Goal: Task Accomplishment & Management: Manage account settings

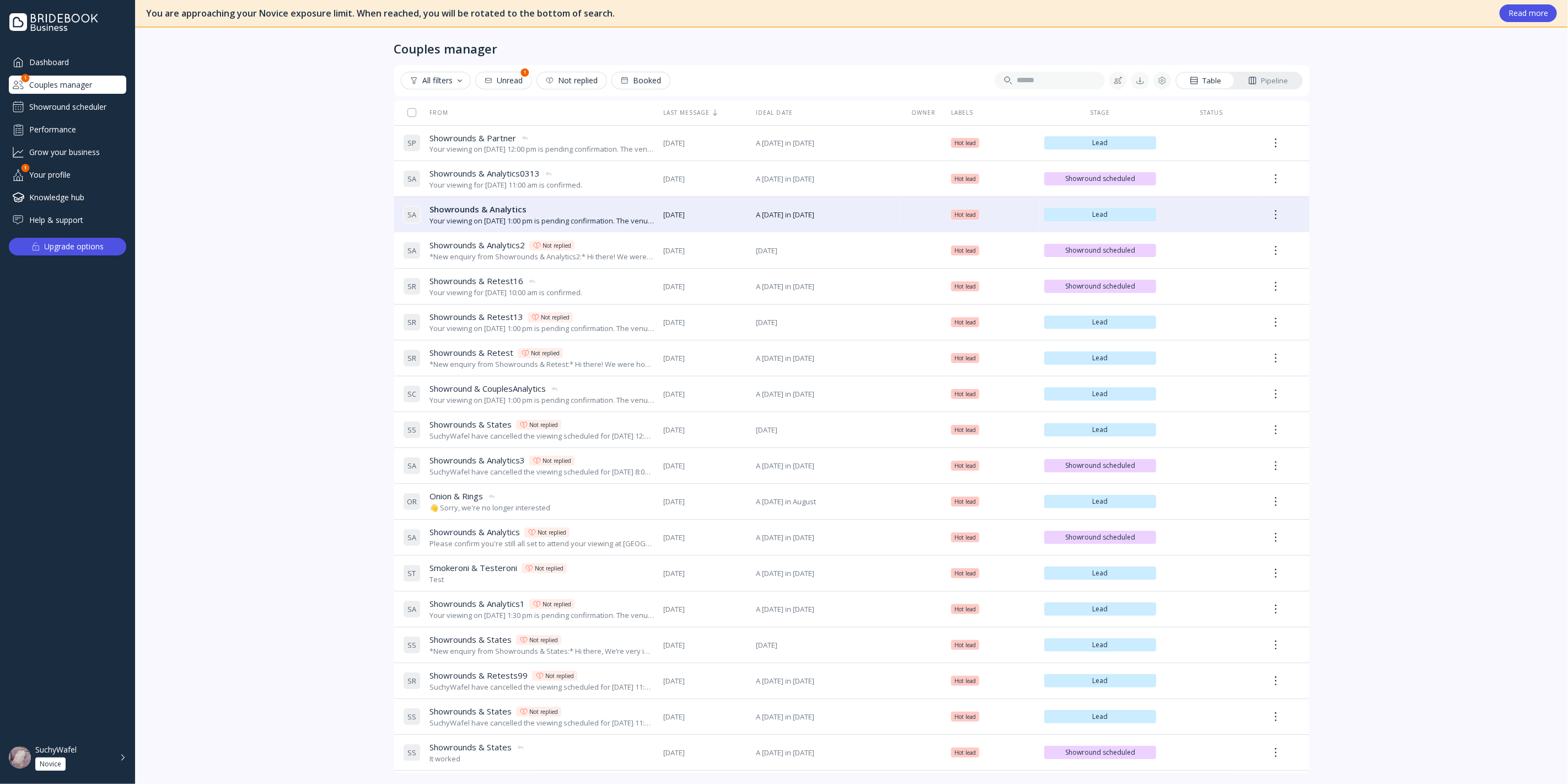
click at [103, 84] on div "Couples manager" at bounding box center [67, 84] width 117 height 18
click at [60, 108] on div "Showround scheduler" at bounding box center [67, 107] width 117 height 18
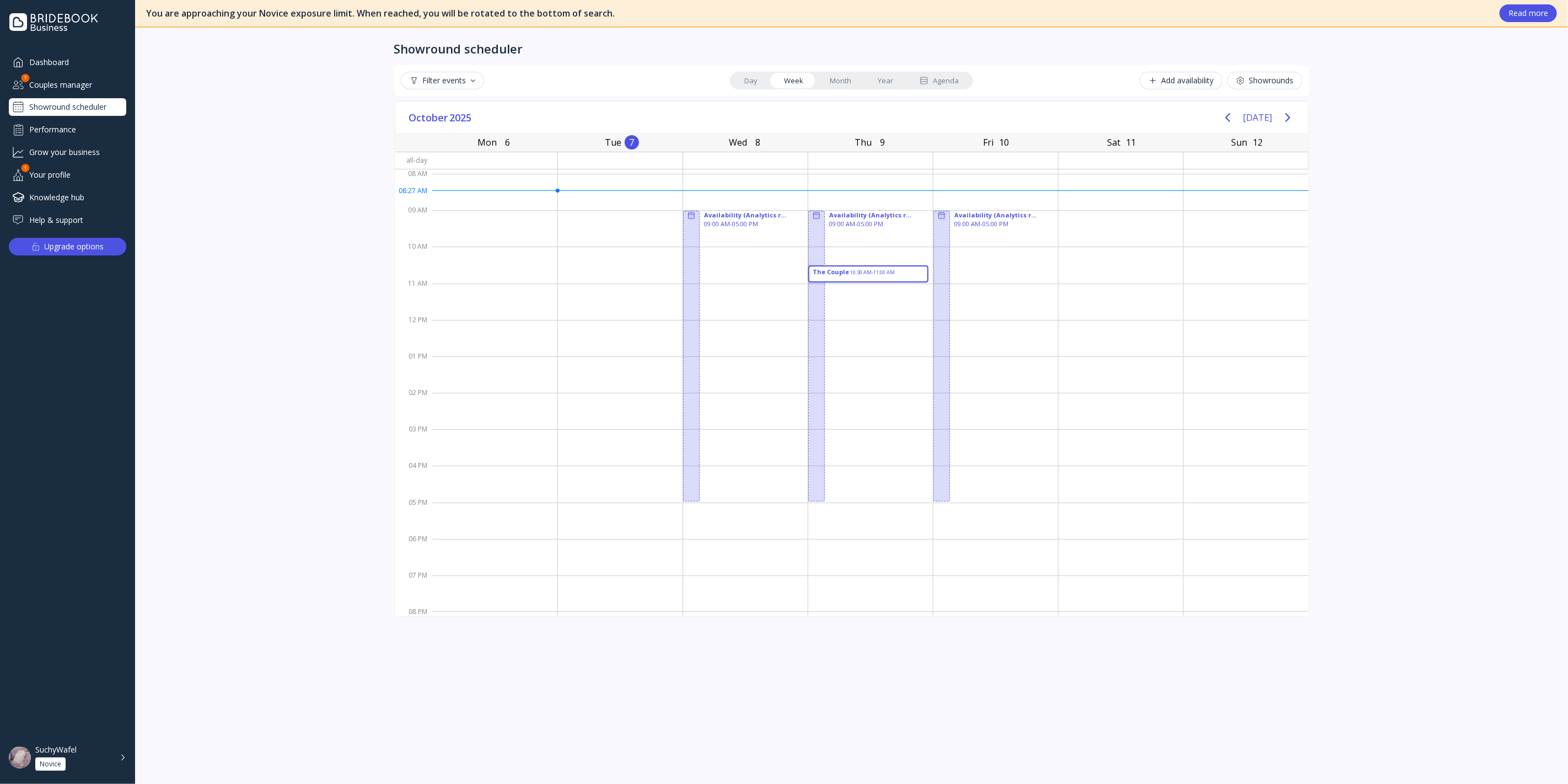
click at [962, 74] on link "Agenda" at bounding box center [939, 81] width 66 height 15
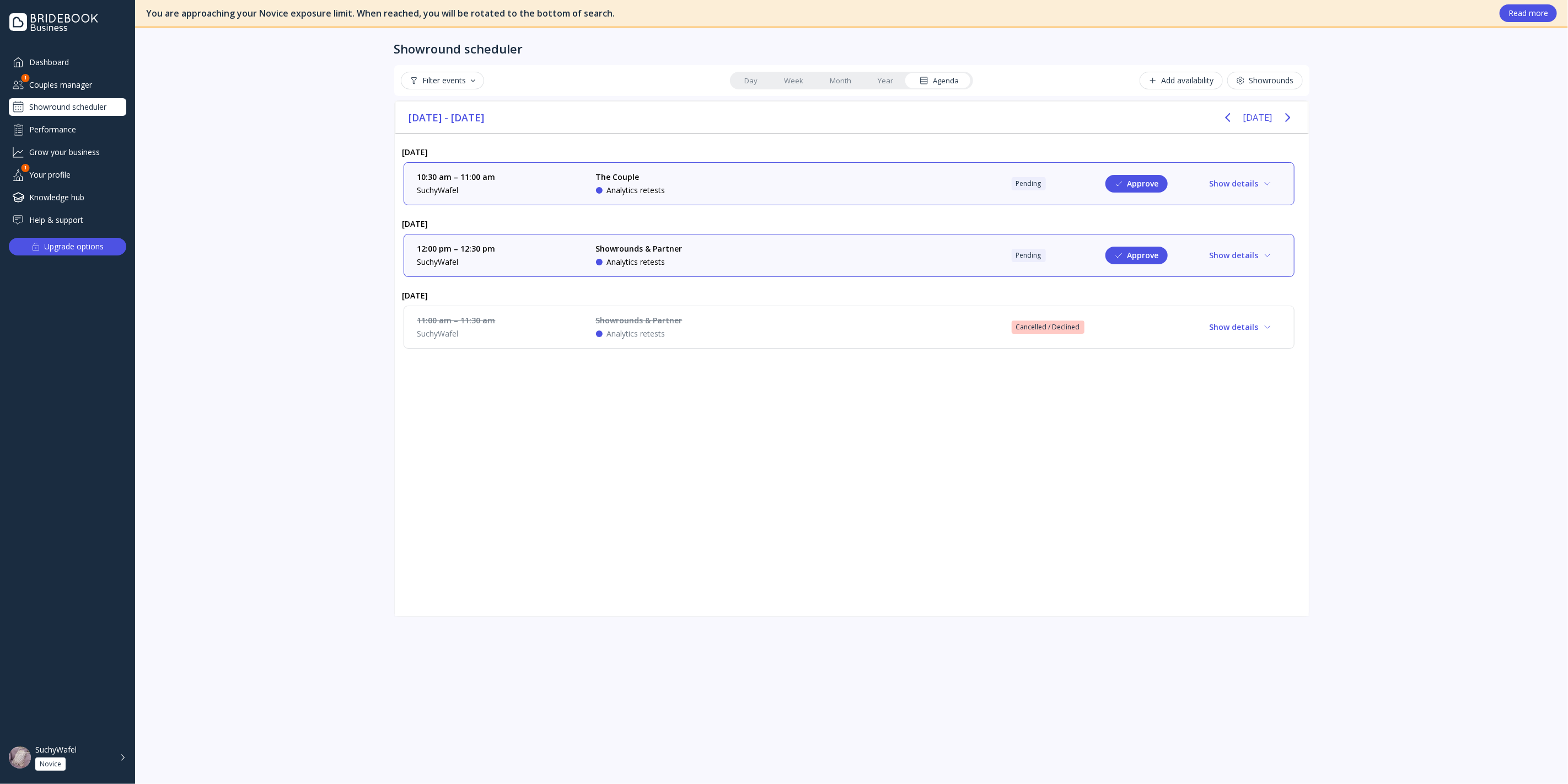
click at [895, 175] on div "10:30 am – 11:00 am SuchyWafel The Couple Analytics retests Pending Approve Sho…" at bounding box center [850, 184] width 864 height 25
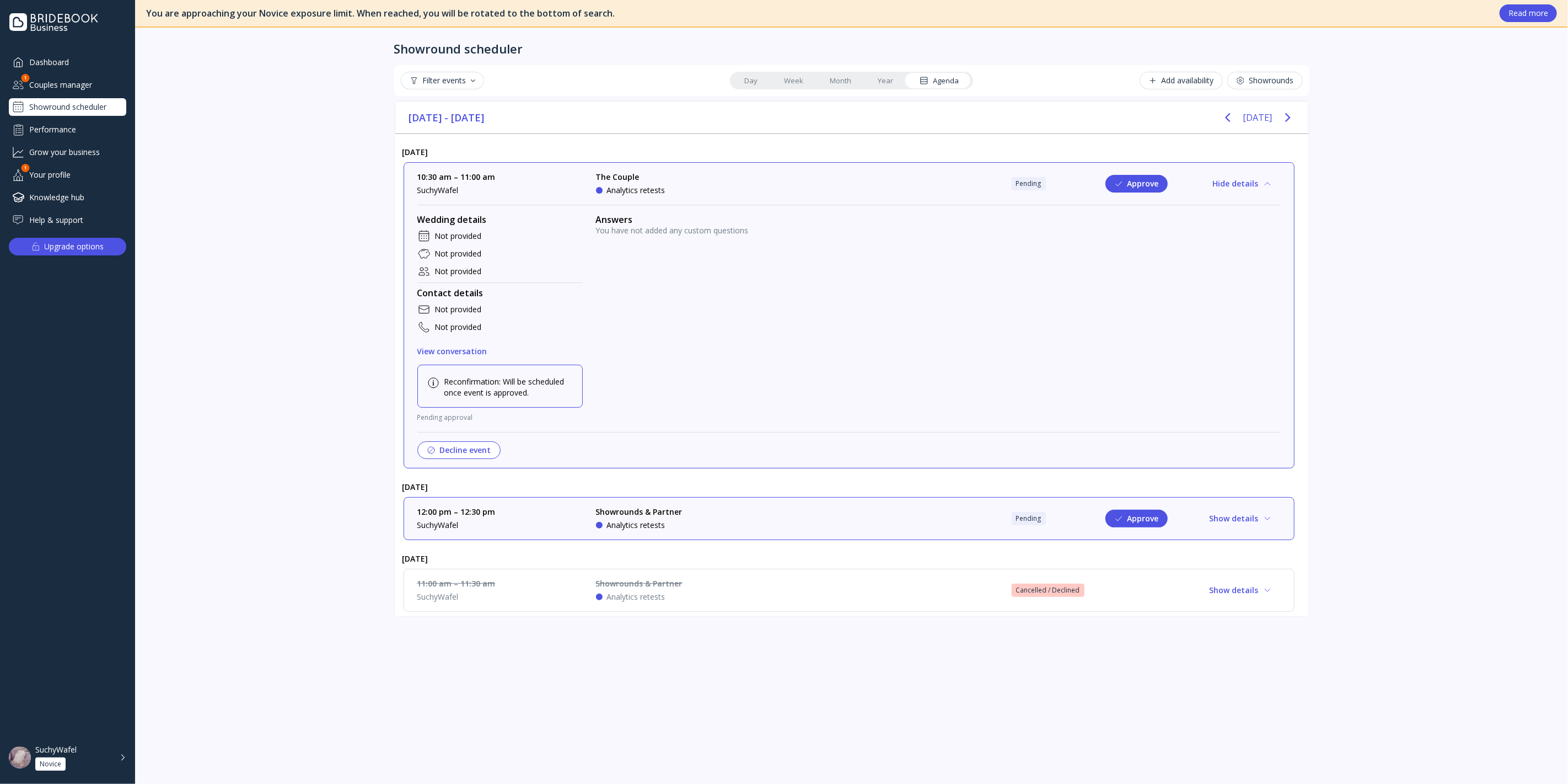
click at [886, 193] on div "10:30 am – 11:00 am SuchyWafel The Couple Analytics retests Pending Approve Hid…" at bounding box center [850, 184] width 864 height 25
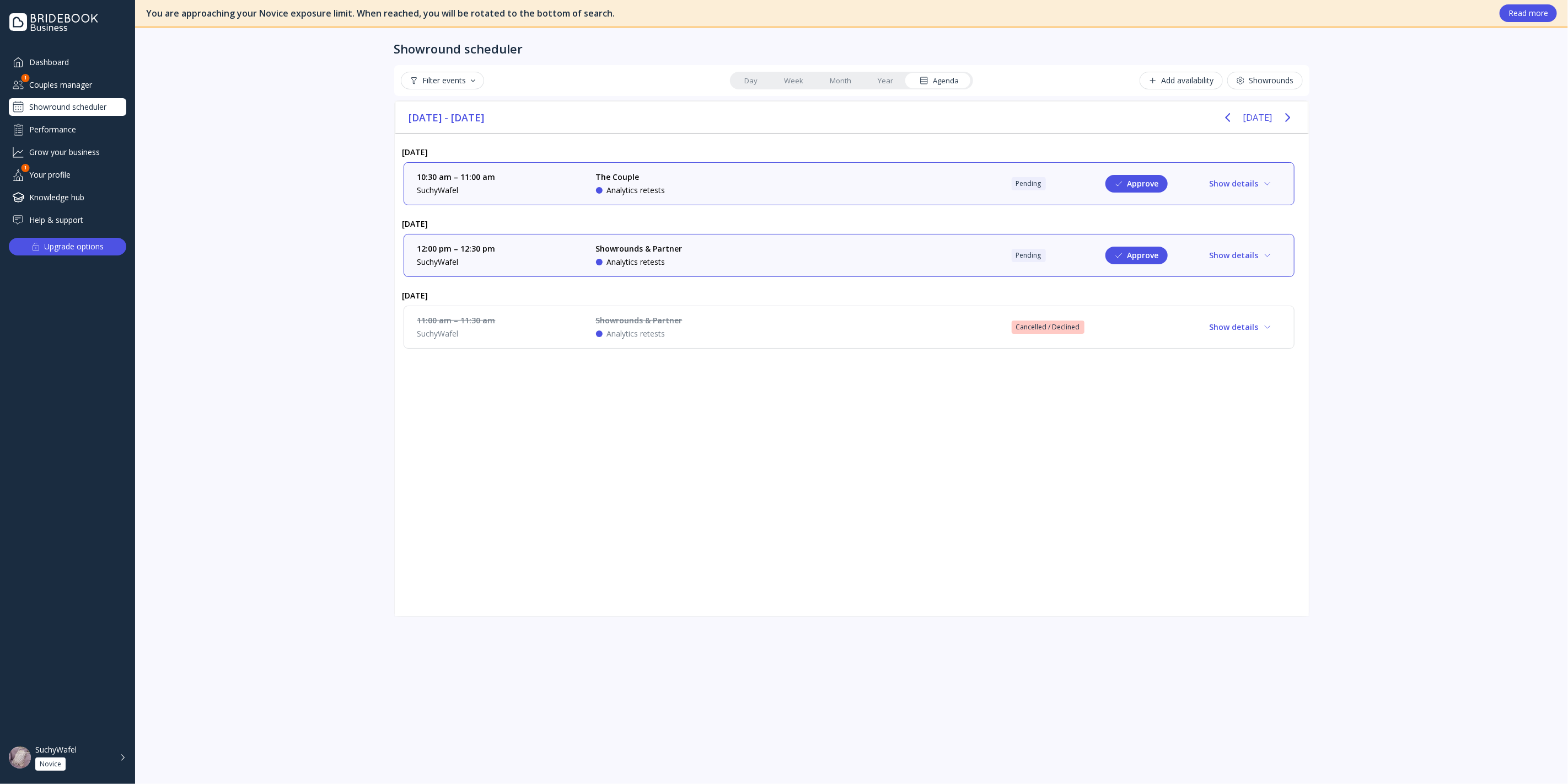
click at [860, 248] on div "12:00 pm – 12:30 pm SuchyWafel Showrounds & Partner Analytics retests Pending A…" at bounding box center [850, 256] width 864 height 25
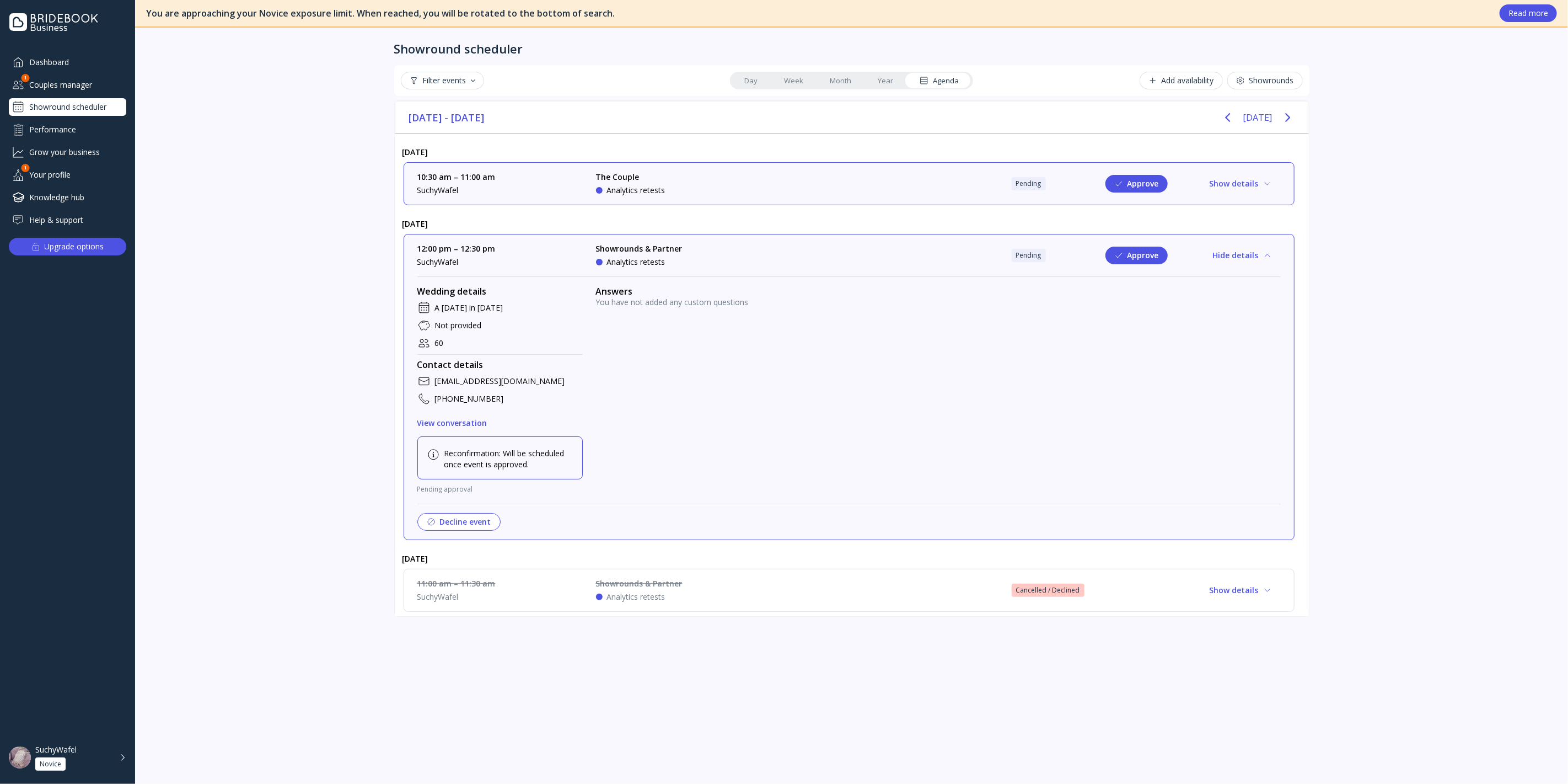
click at [858, 248] on div "12:00 pm – 12:30 pm SuchyWafel Showrounds & Partner Analytics retests Pending A…" at bounding box center [850, 256] width 864 height 25
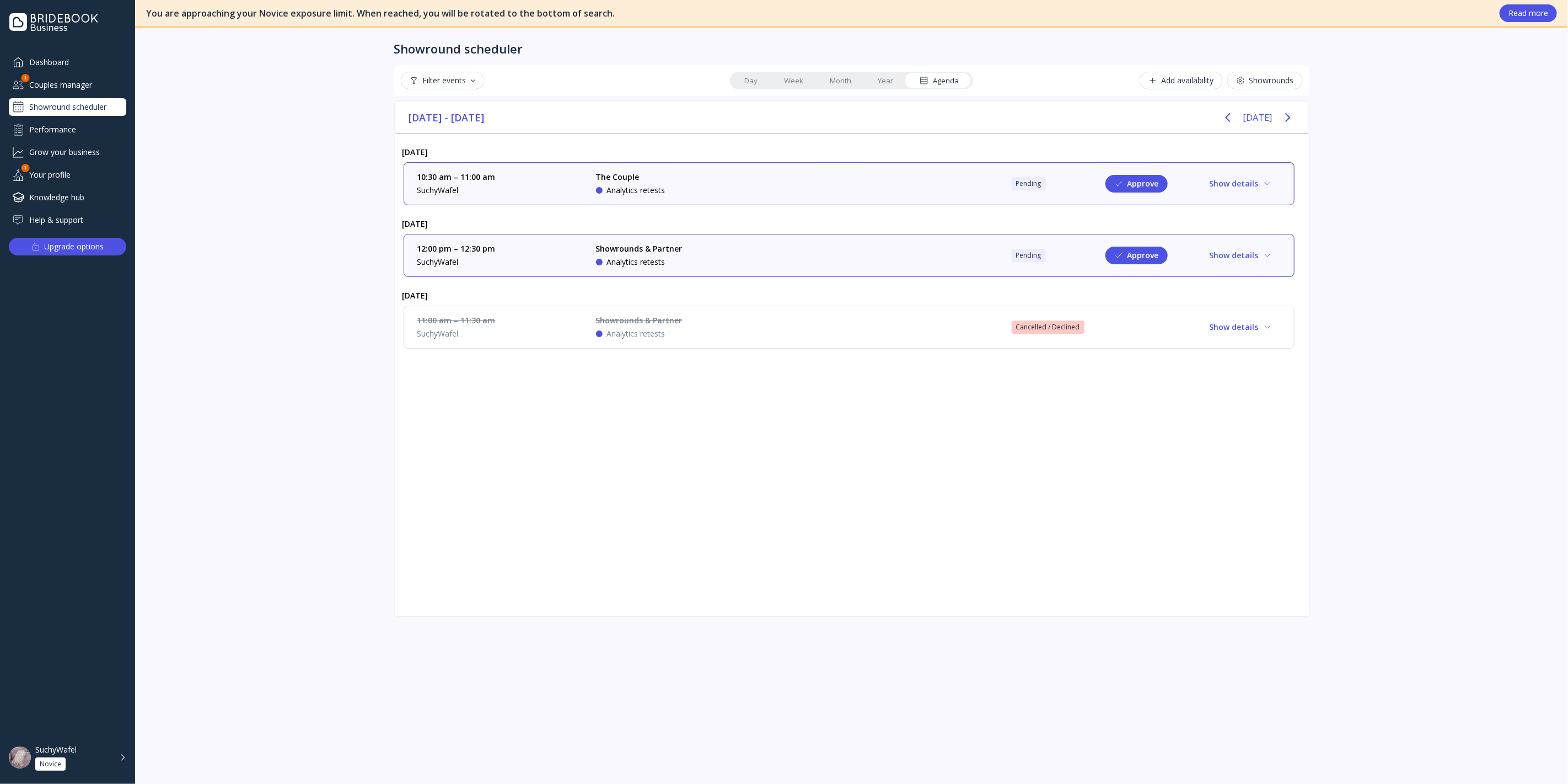
click at [870, 178] on div "10:30 am – 11:00 am SuchyWafel The Couple Analytics retests Pending Approve Sho…" at bounding box center [850, 184] width 864 height 25
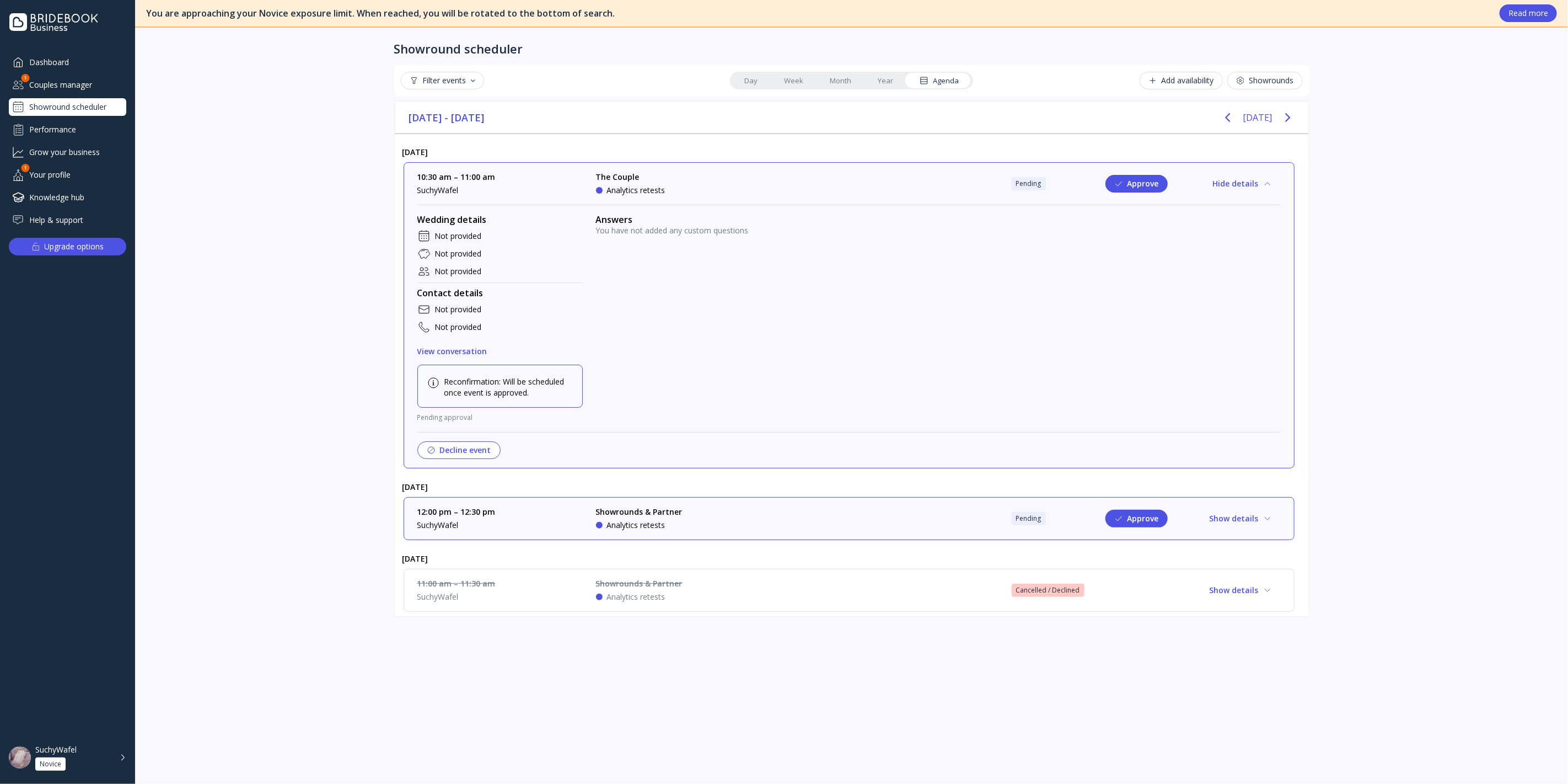
click at [638, 174] on div "The Couple" at bounding box center [631, 177] width 69 height 11
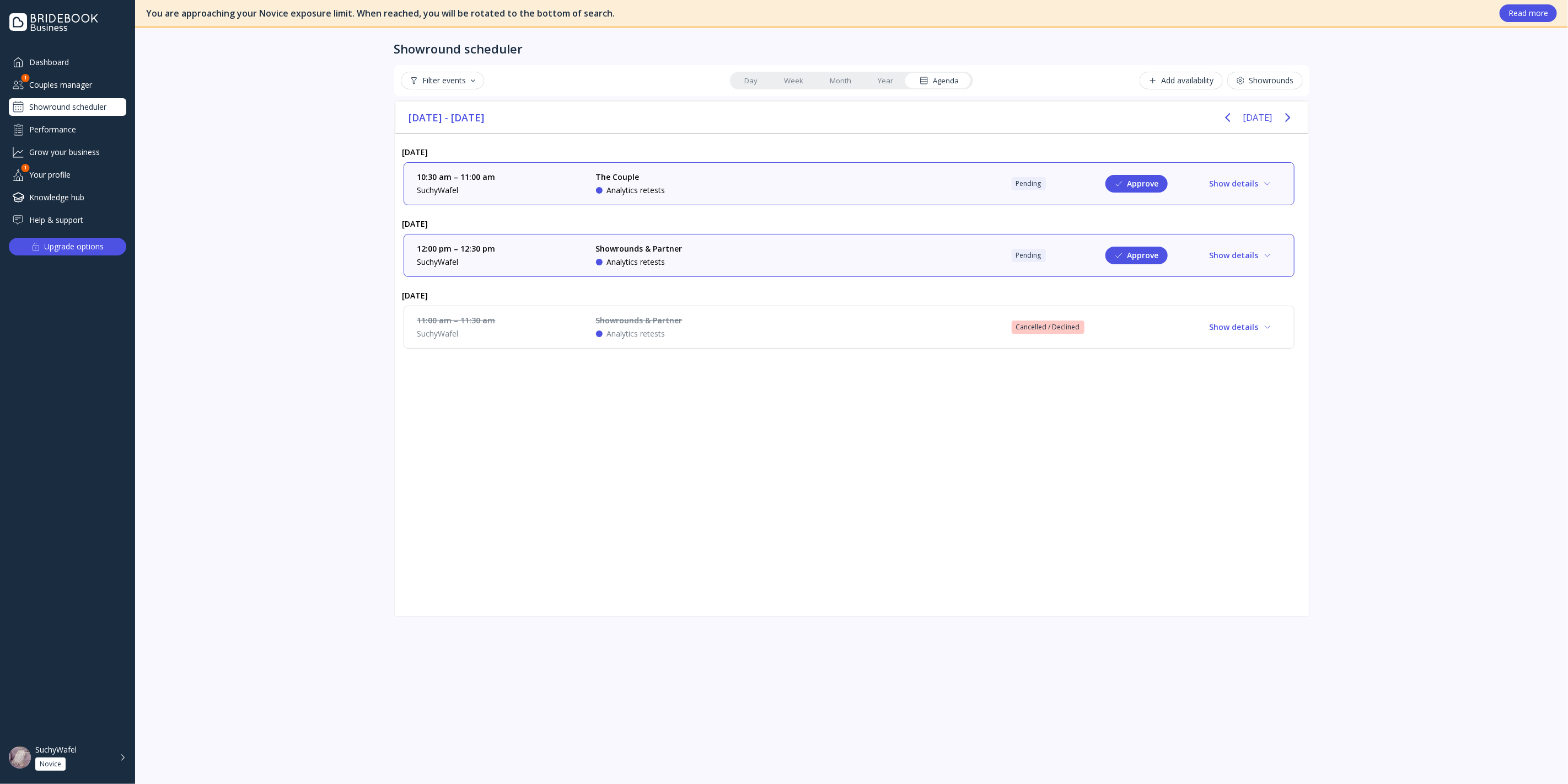
click at [979, 244] on div "12:00 pm – 12:30 pm SuchyWafel Showrounds & Partner Analytics retests Pending A…" at bounding box center [850, 256] width 864 height 25
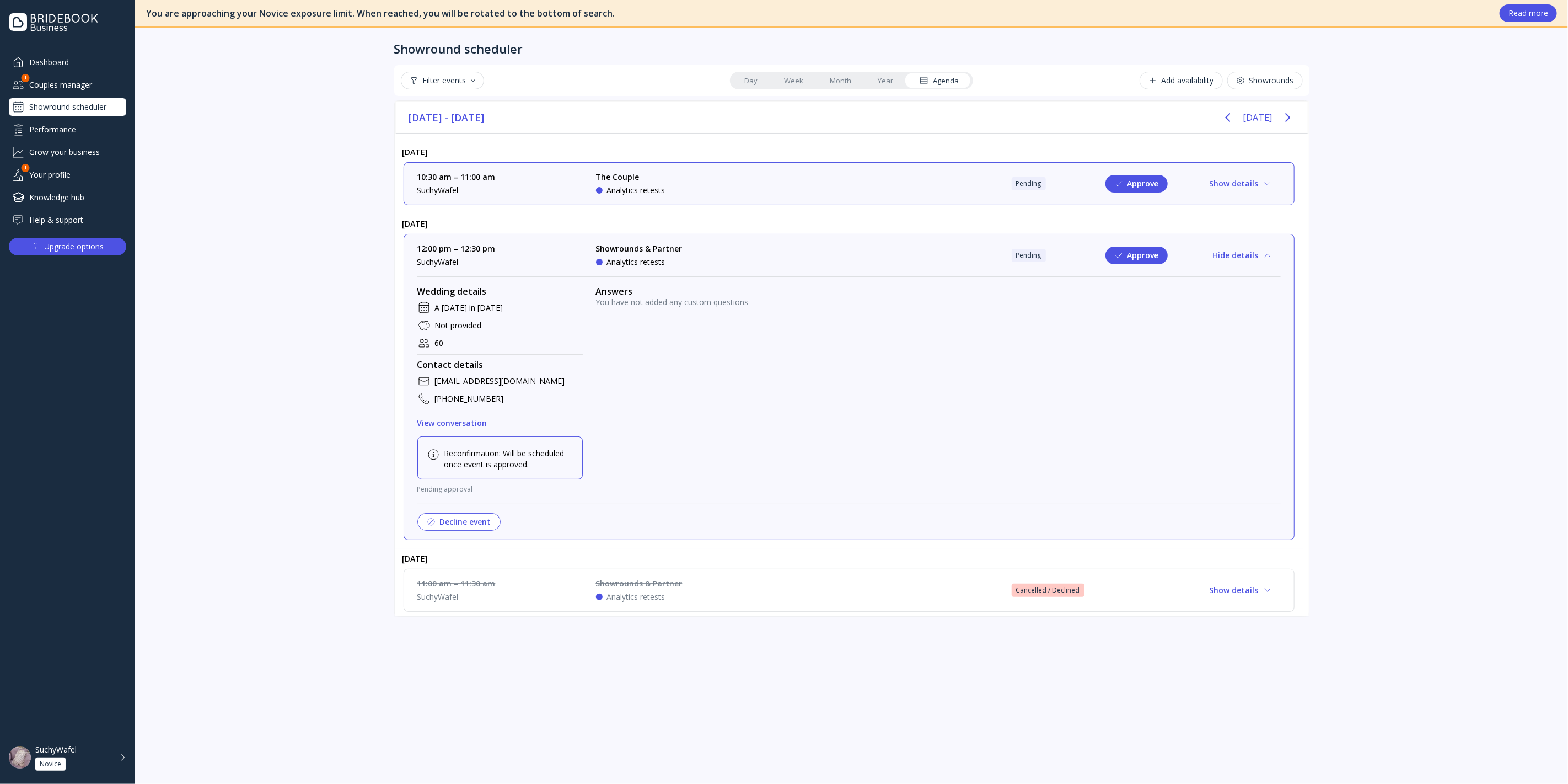
click at [459, 523] on button "Decline event" at bounding box center [460, 521] width 84 height 18
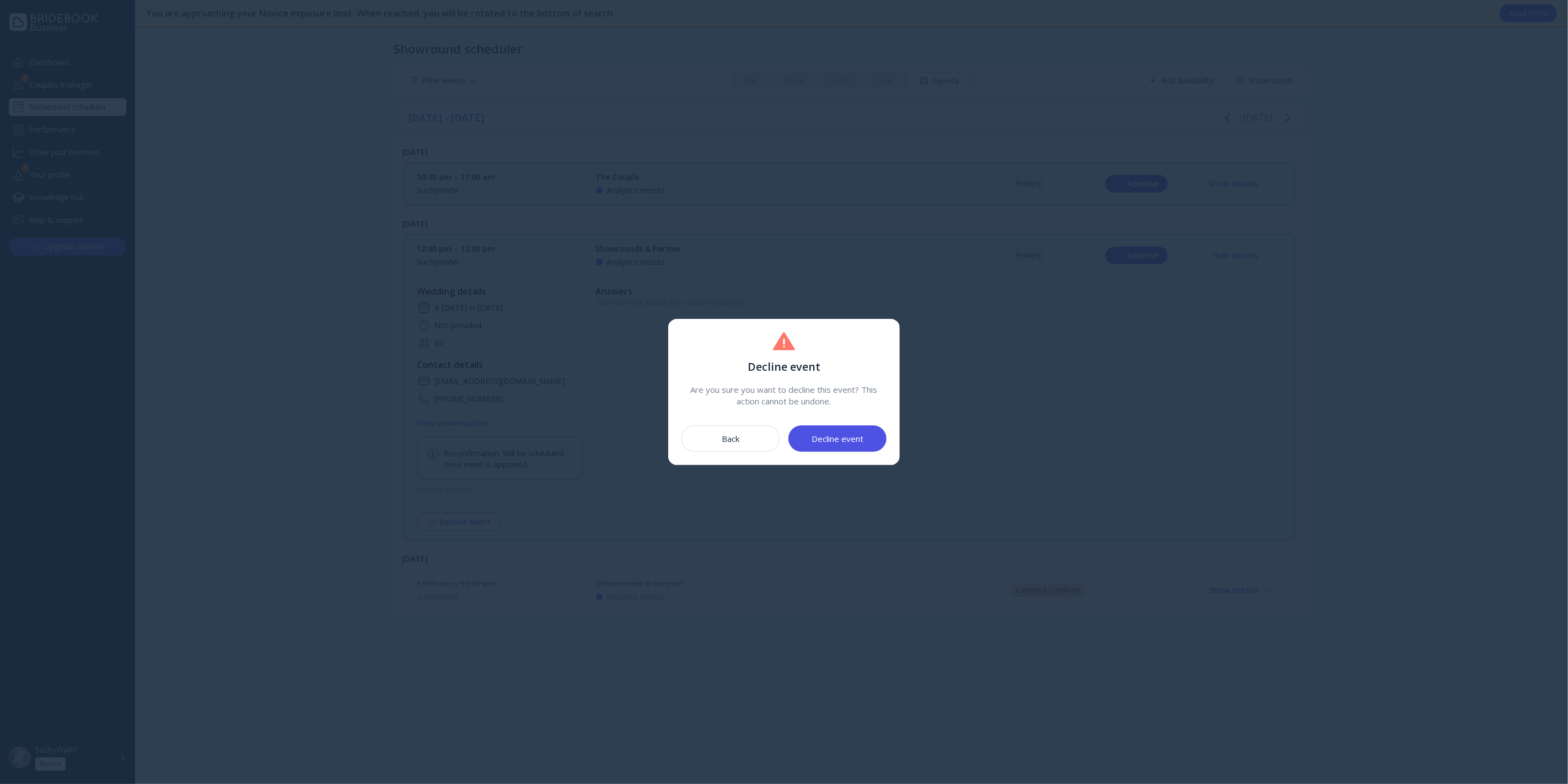
click at [846, 441] on div "Decline event" at bounding box center [837, 438] width 51 height 9
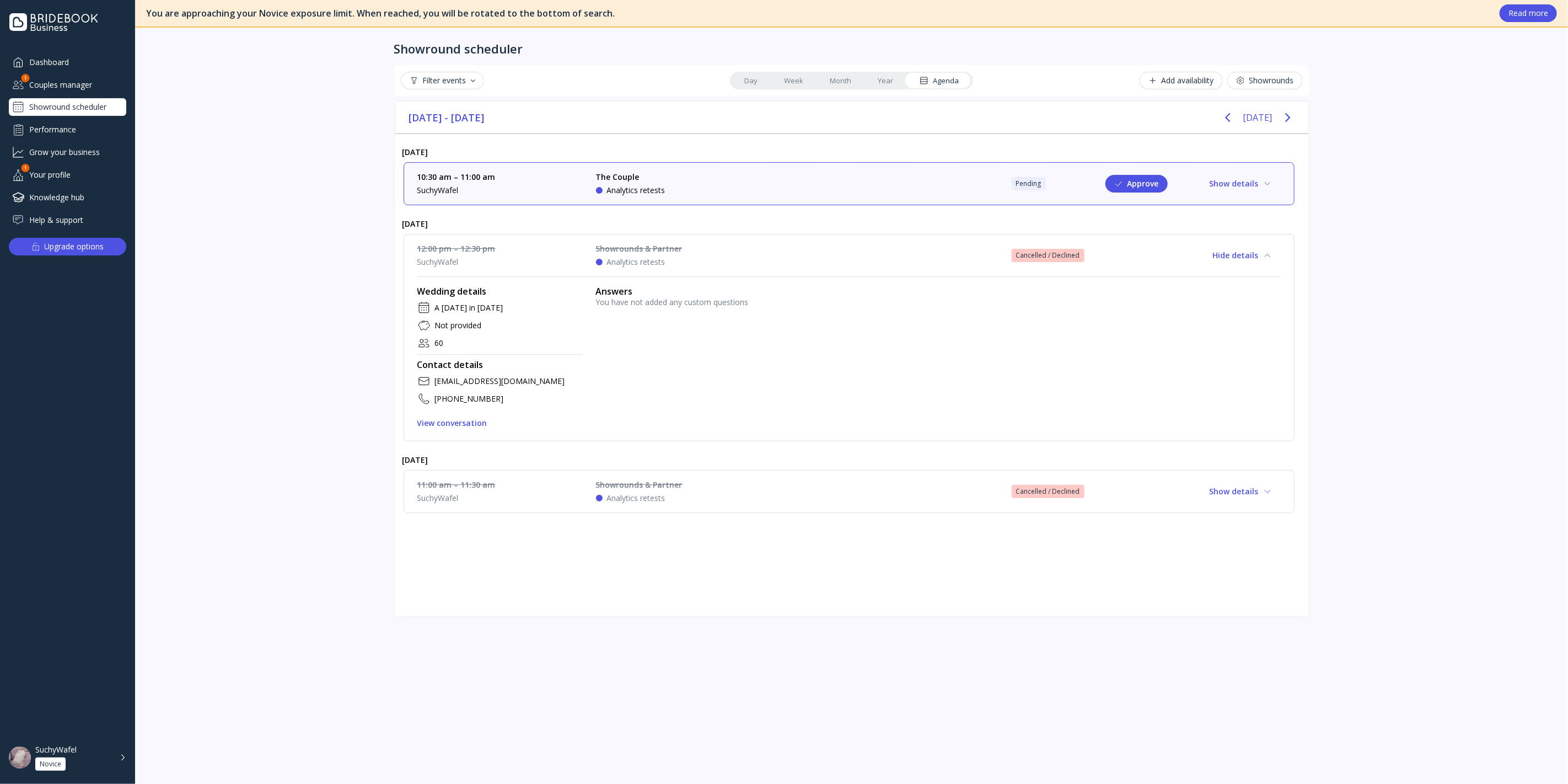
click at [835, 183] on div "10:30 am – 11:00 am SuchyWafel The Couple Analytics retests Pending Approve Sho…" at bounding box center [850, 184] width 864 height 25
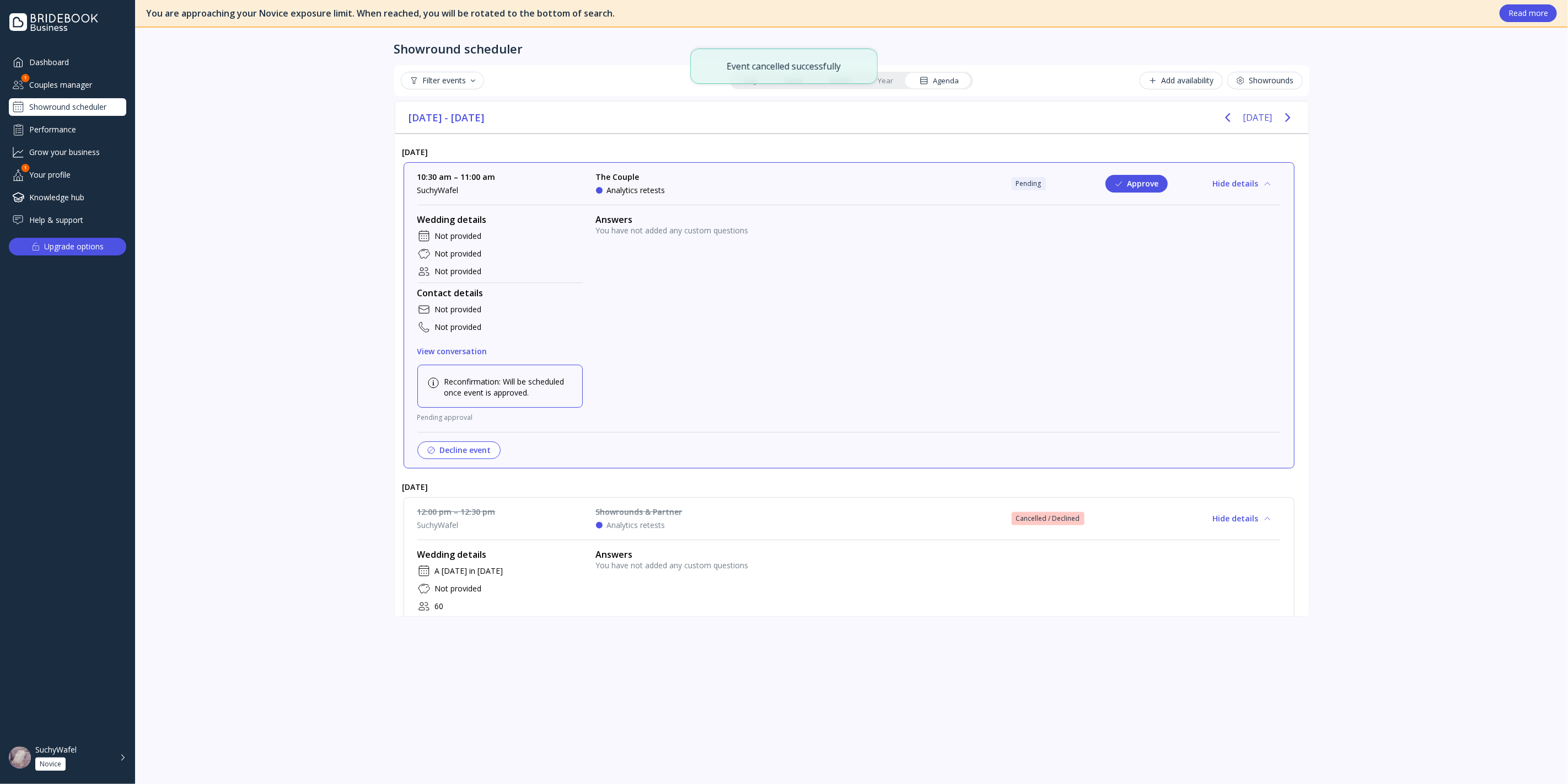
click at [483, 446] on button "Decline event" at bounding box center [460, 450] width 84 height 18
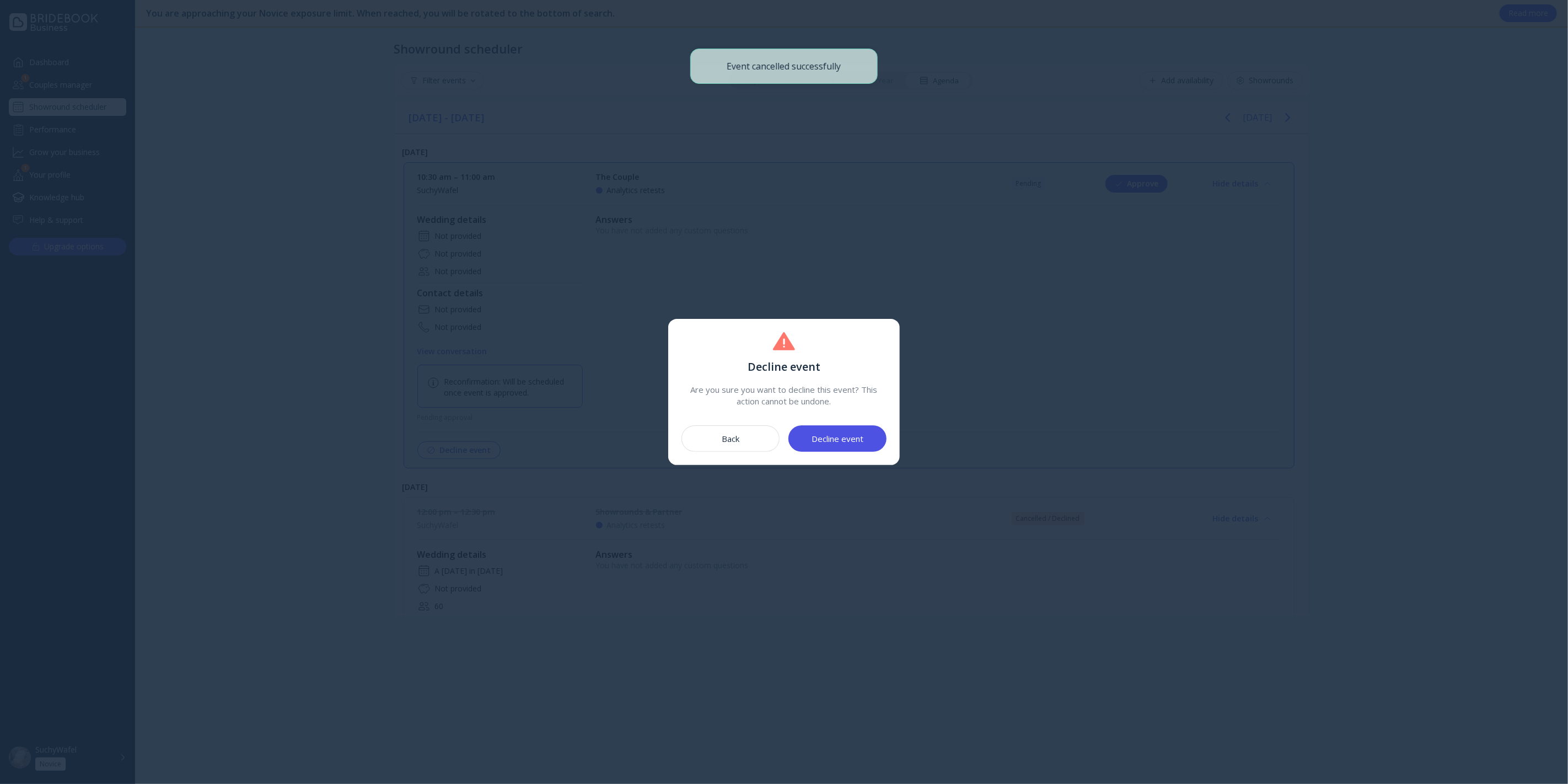
click at [827, 442] on div "Decline event" at bounding box center [837, 438] width 51 height 9
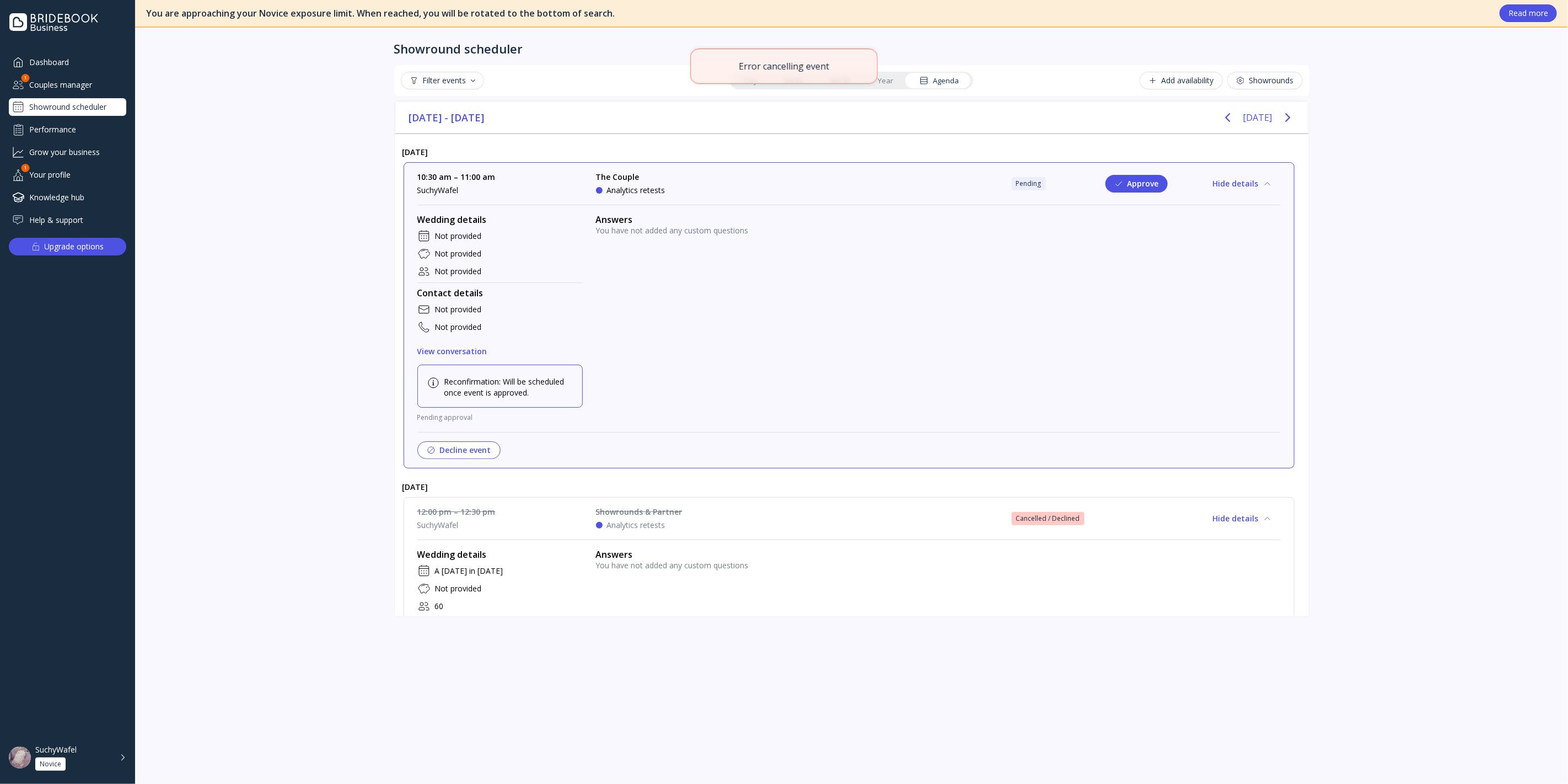
click at [449, 451] on button "Decline event" at bounding box center [460, 450] width 84 height 18
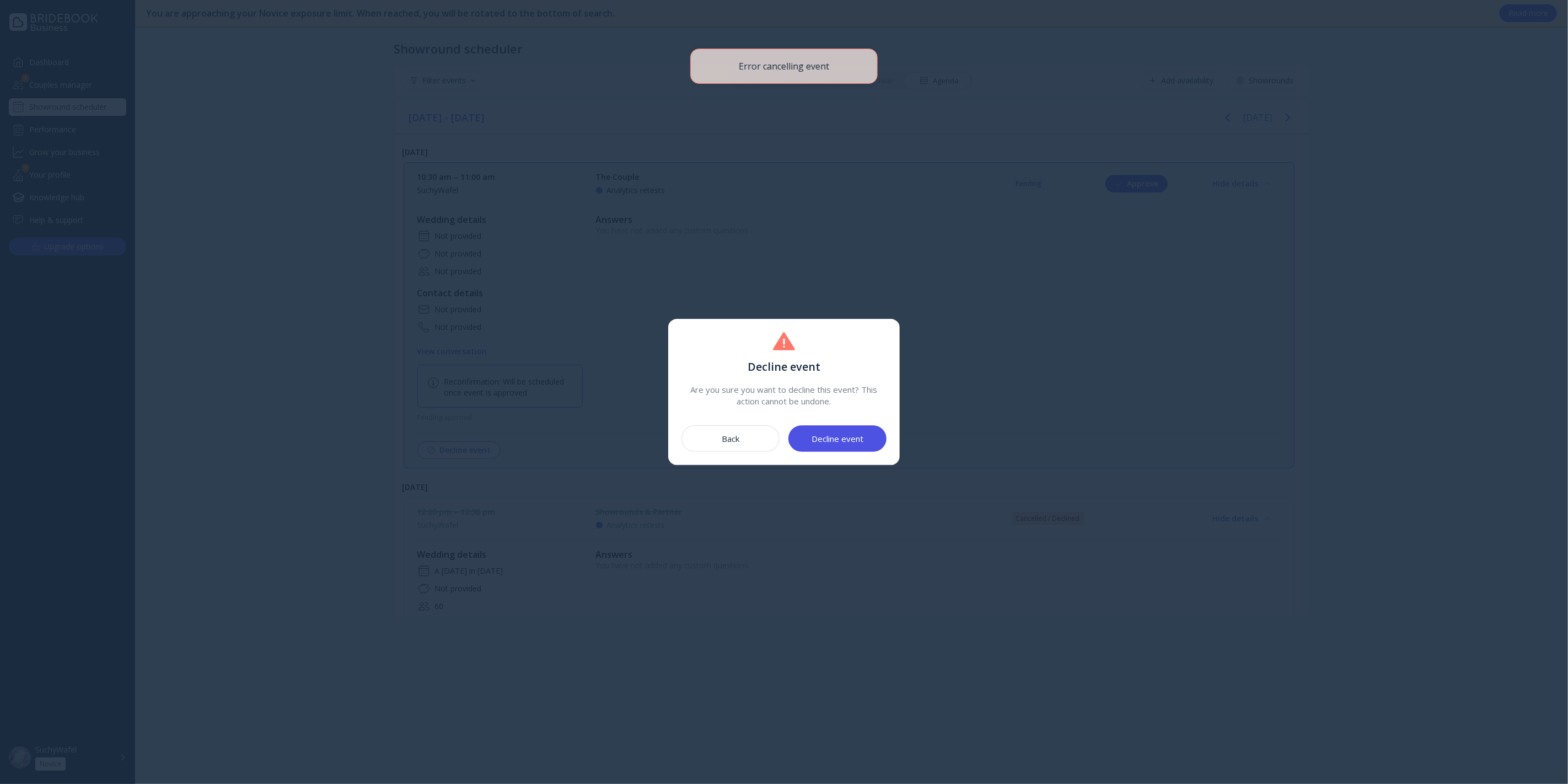
click at [829, 447] on button "Decline event" at bounding box center [837, 439] width 98 height 27
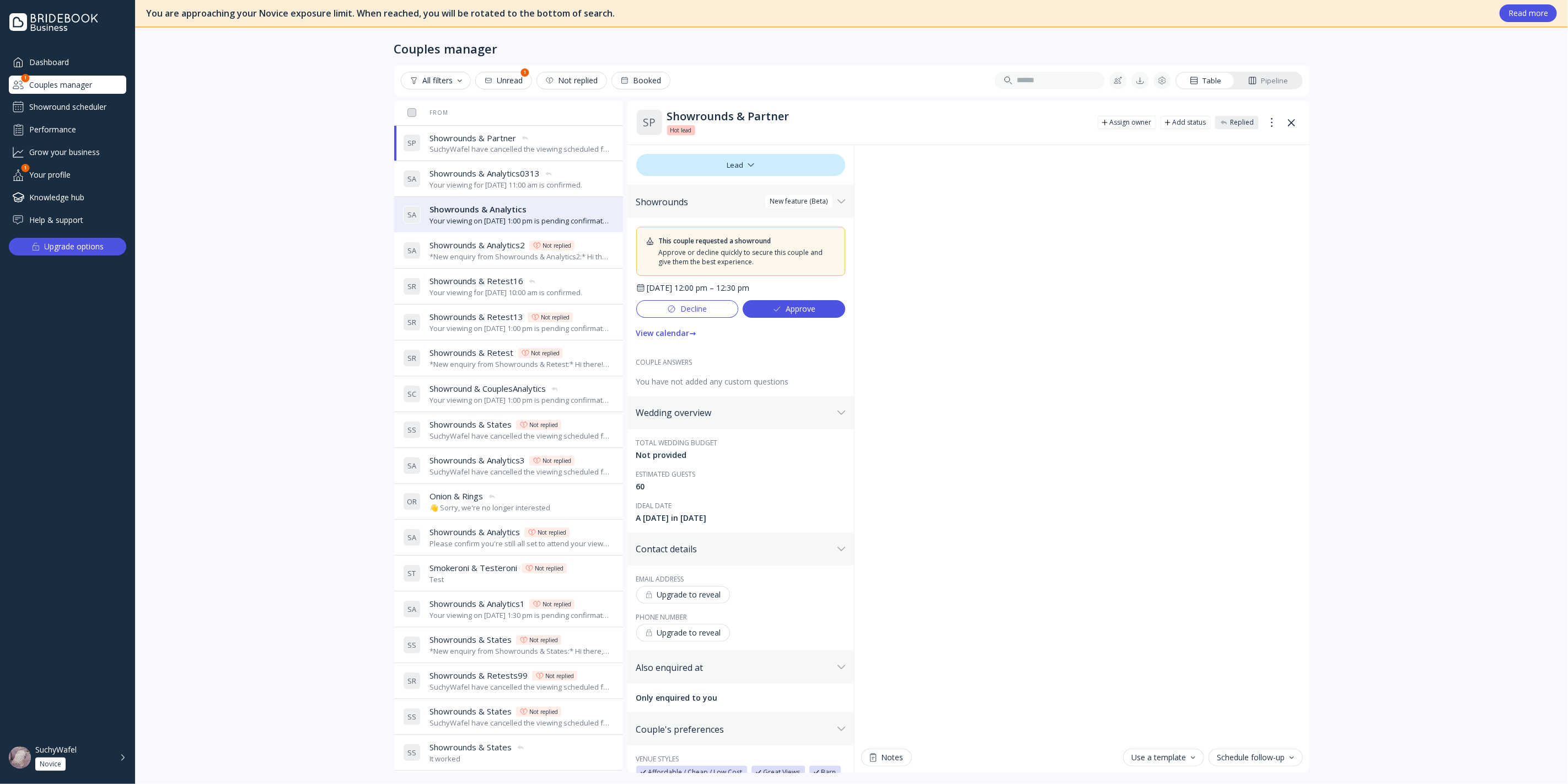
click at [502, 204] on span "Showrounds & Analytics" at bounding box center [479, 209] width 97 height 11
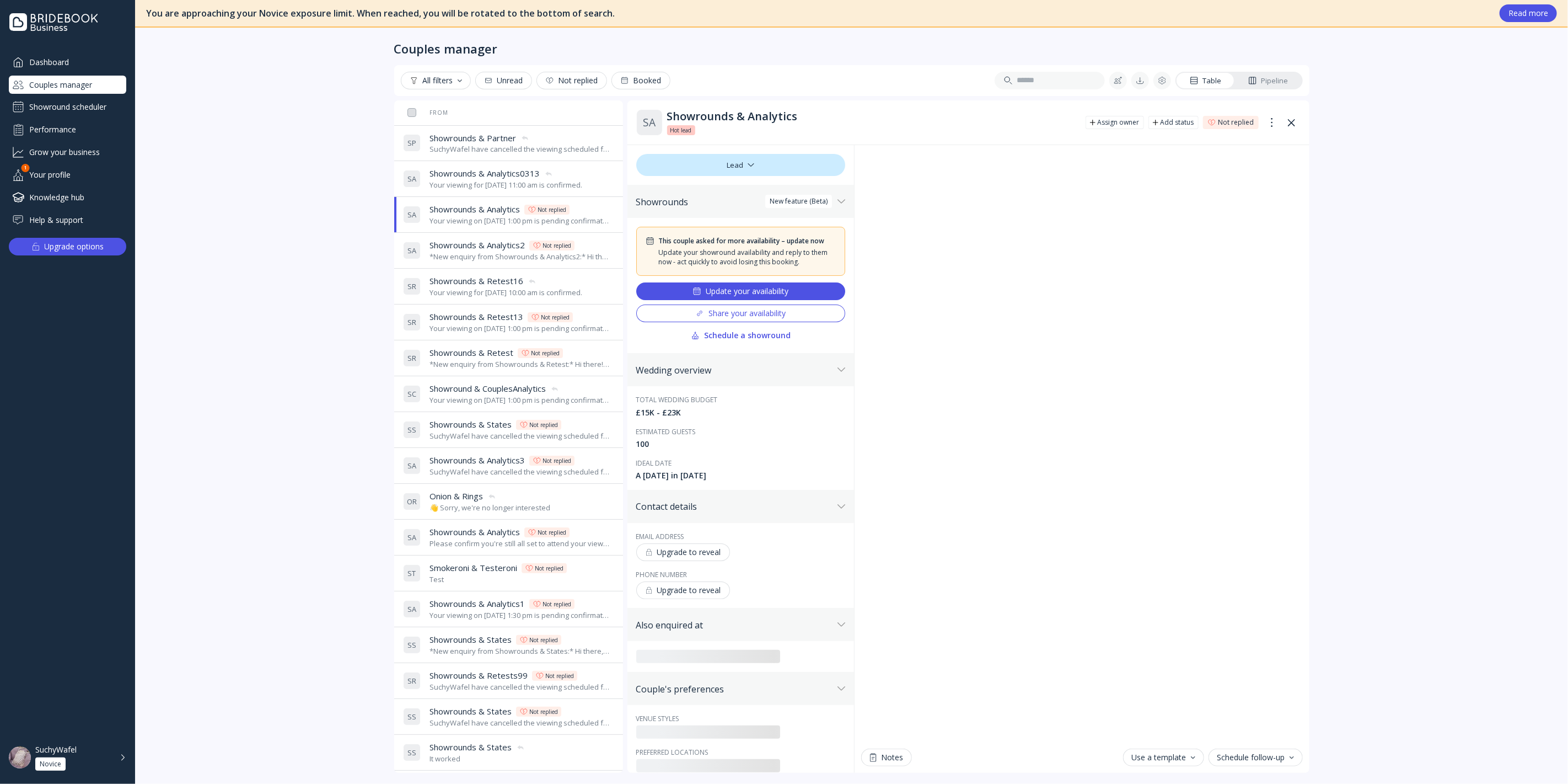
click at [466, 179] on span "Showrounds & Analytics0313" at bounding box center [485, 173] width 110 height 11
click at [477, 137] on span "Showrounds & Partner" at bounding box center [473, 138] width 87 height 11
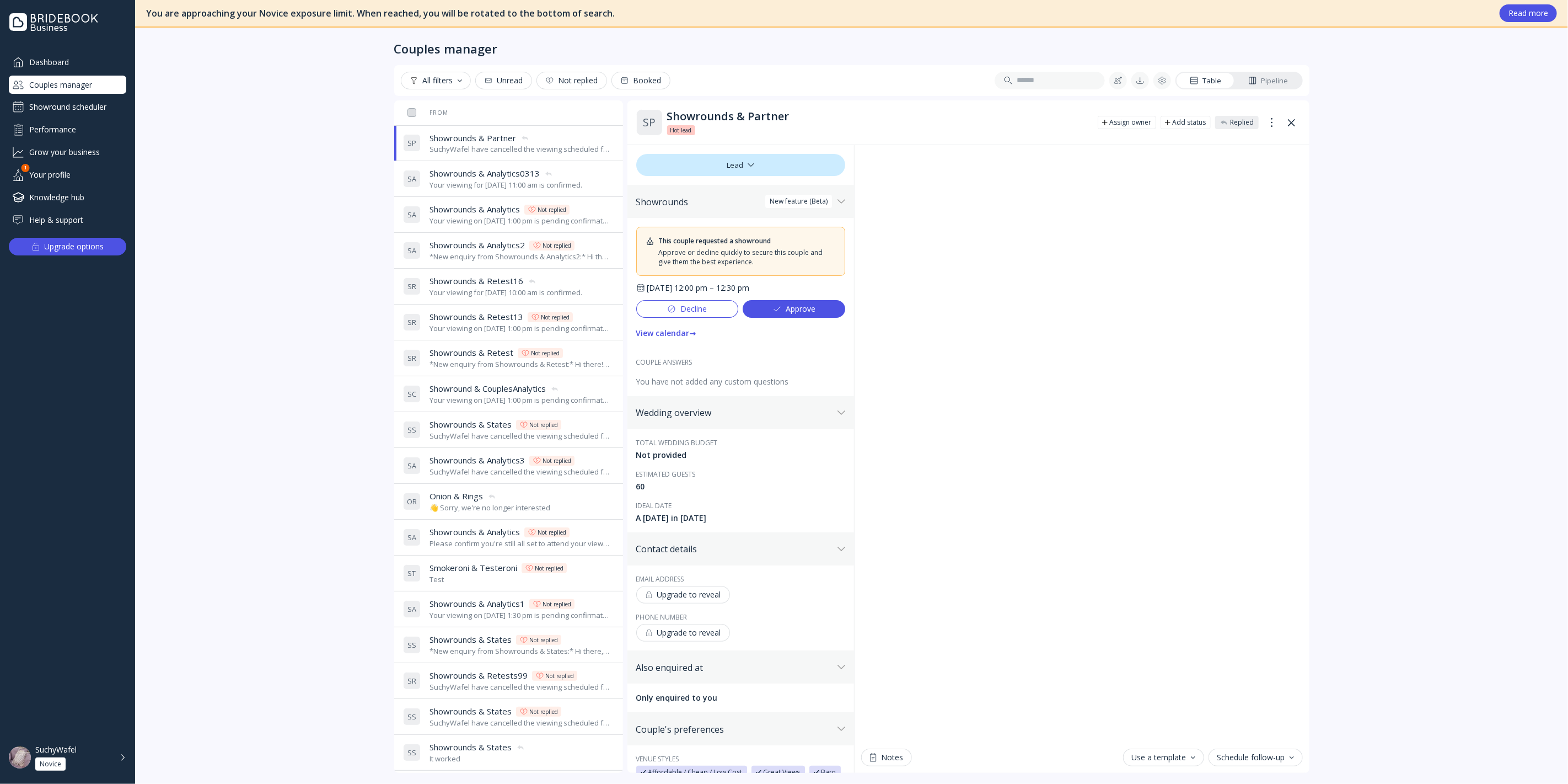
click at [482, 175] on span "Showrounds & Analytics0313" at bounding box center [485, 173] width 110 height 11
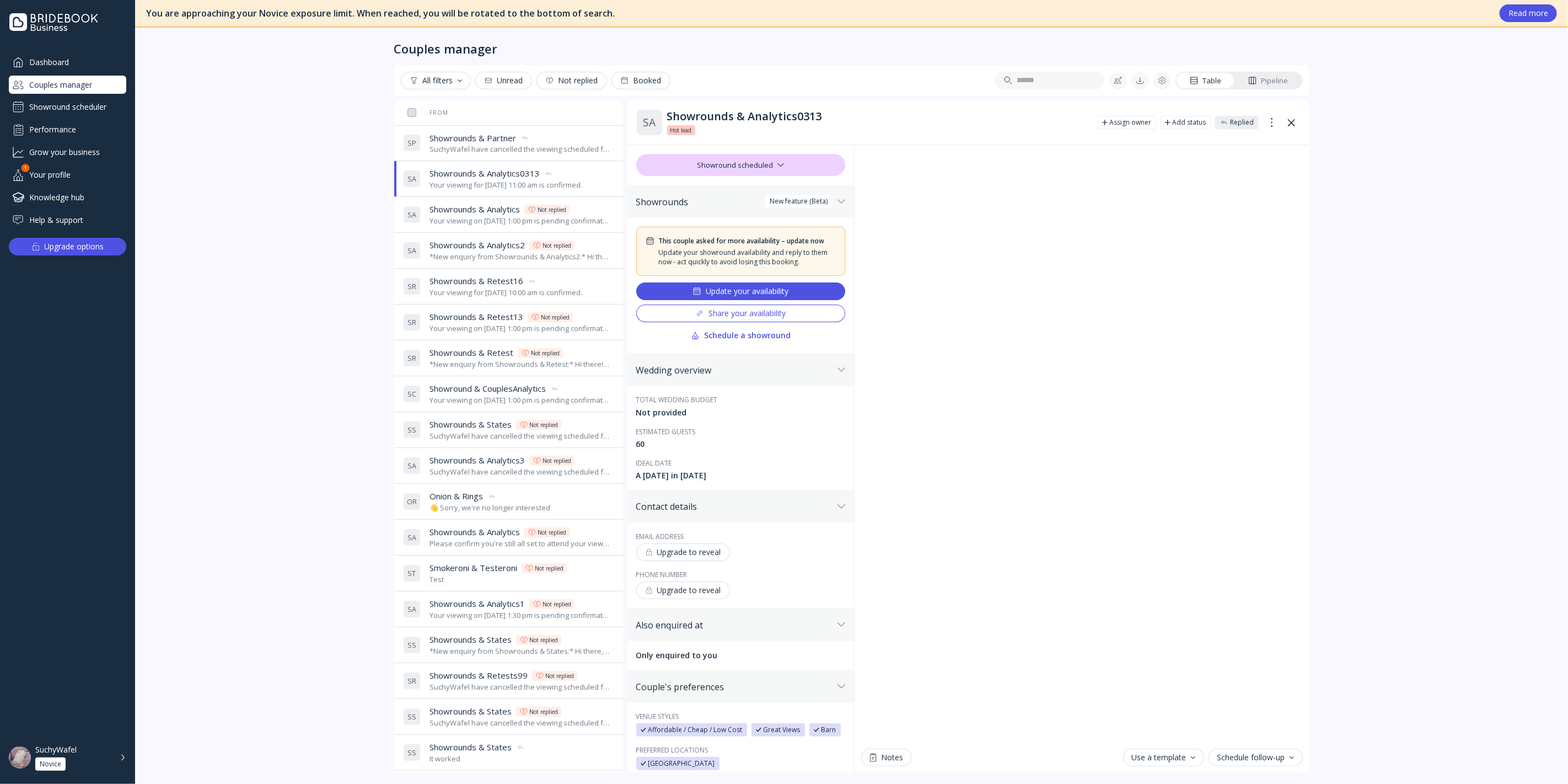
click at [497, 145] on div "SuchyWafel have cancelled the viewing scheduled for [DATE] 12:00 pm." at bounding box center [520, 148] width 181 height 10
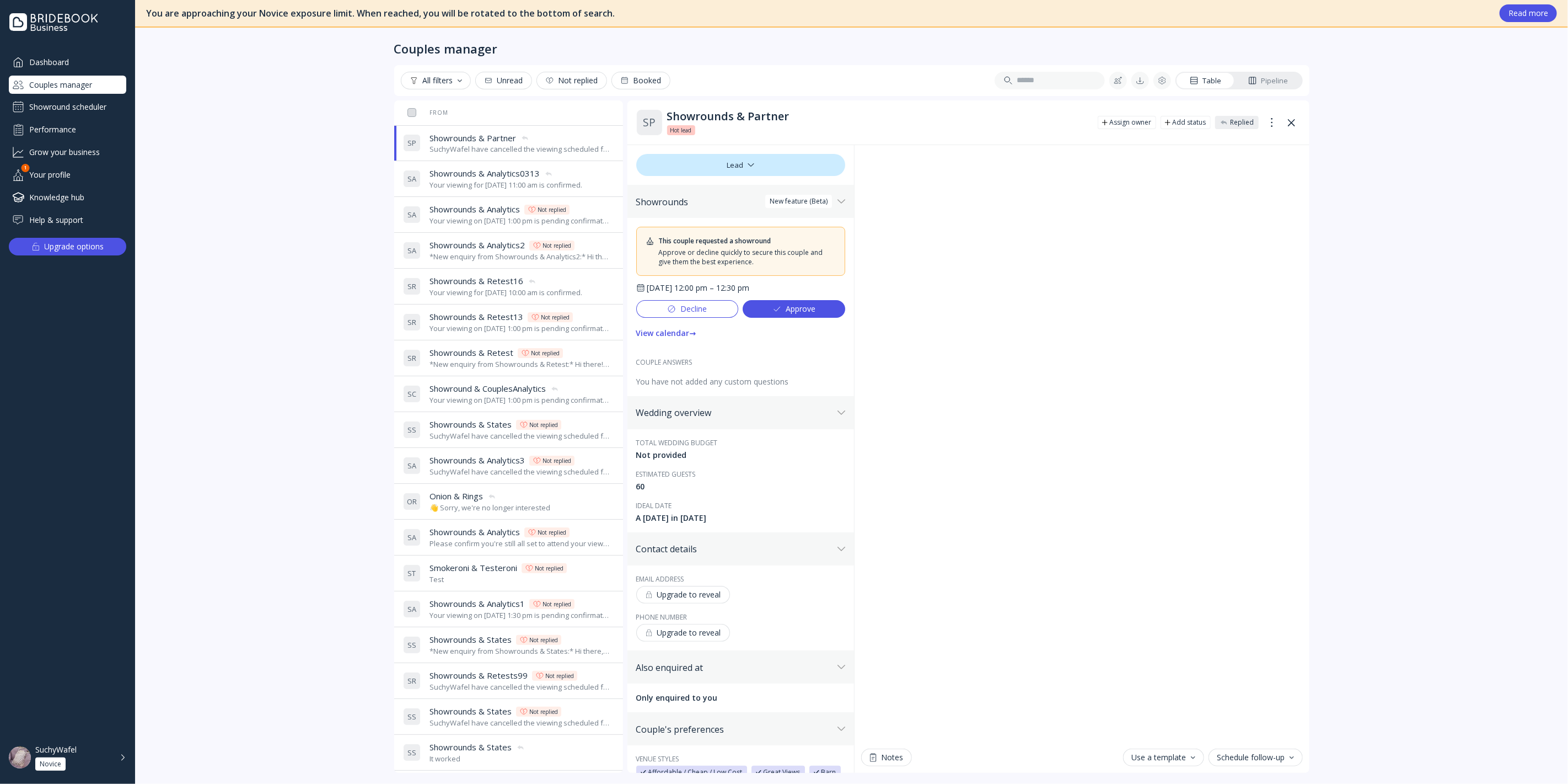
click at [497, 172] on span "Showrounds & Analytics0313" at bounding box center [485, 173] width 110 height 11
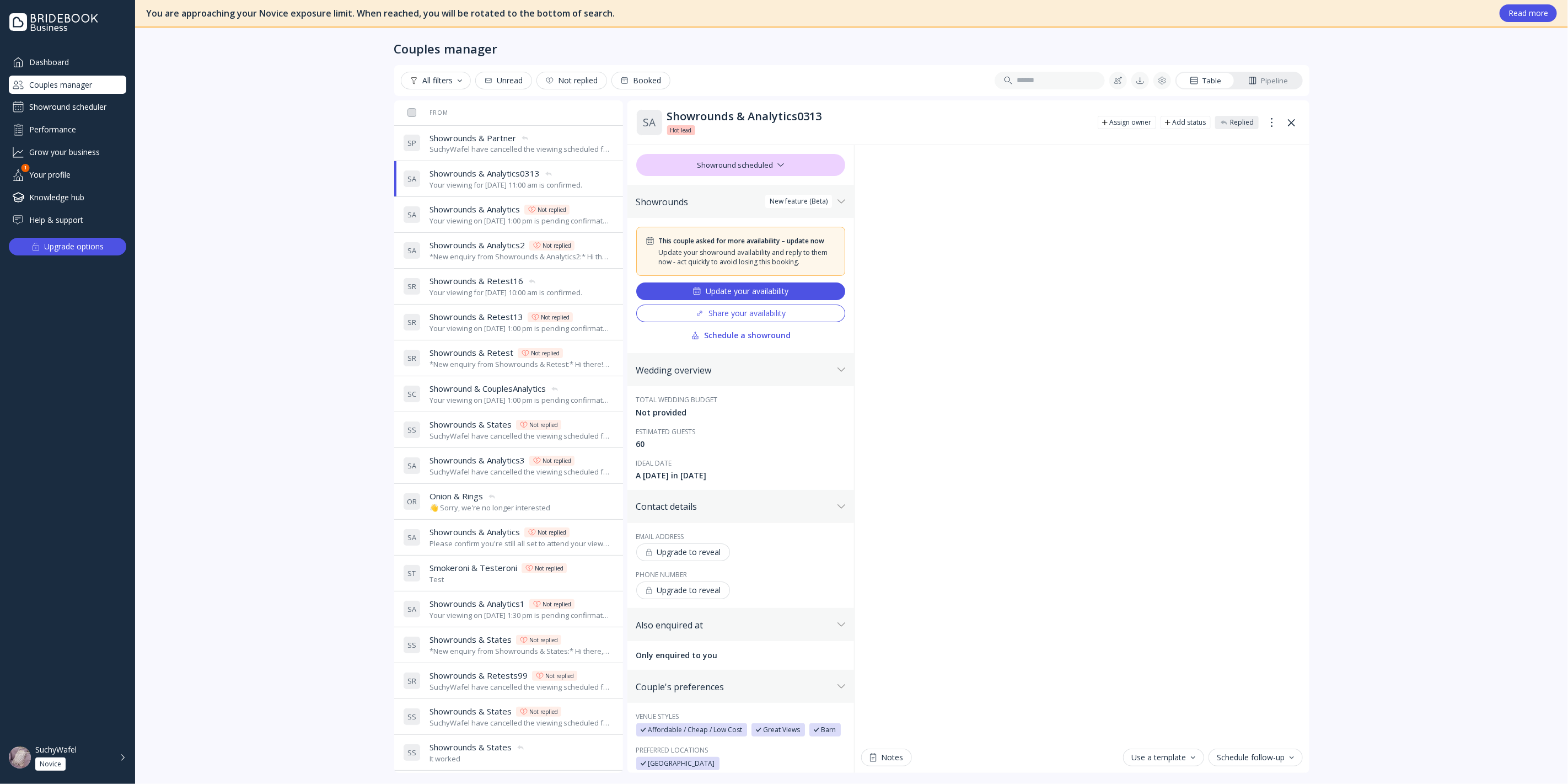
click at [495, 144] on div "SuchyWafel have cancelled the viewing scheduled for [DATE] 12:00 pm." at bounding box center [520, 148] width 181 height 10
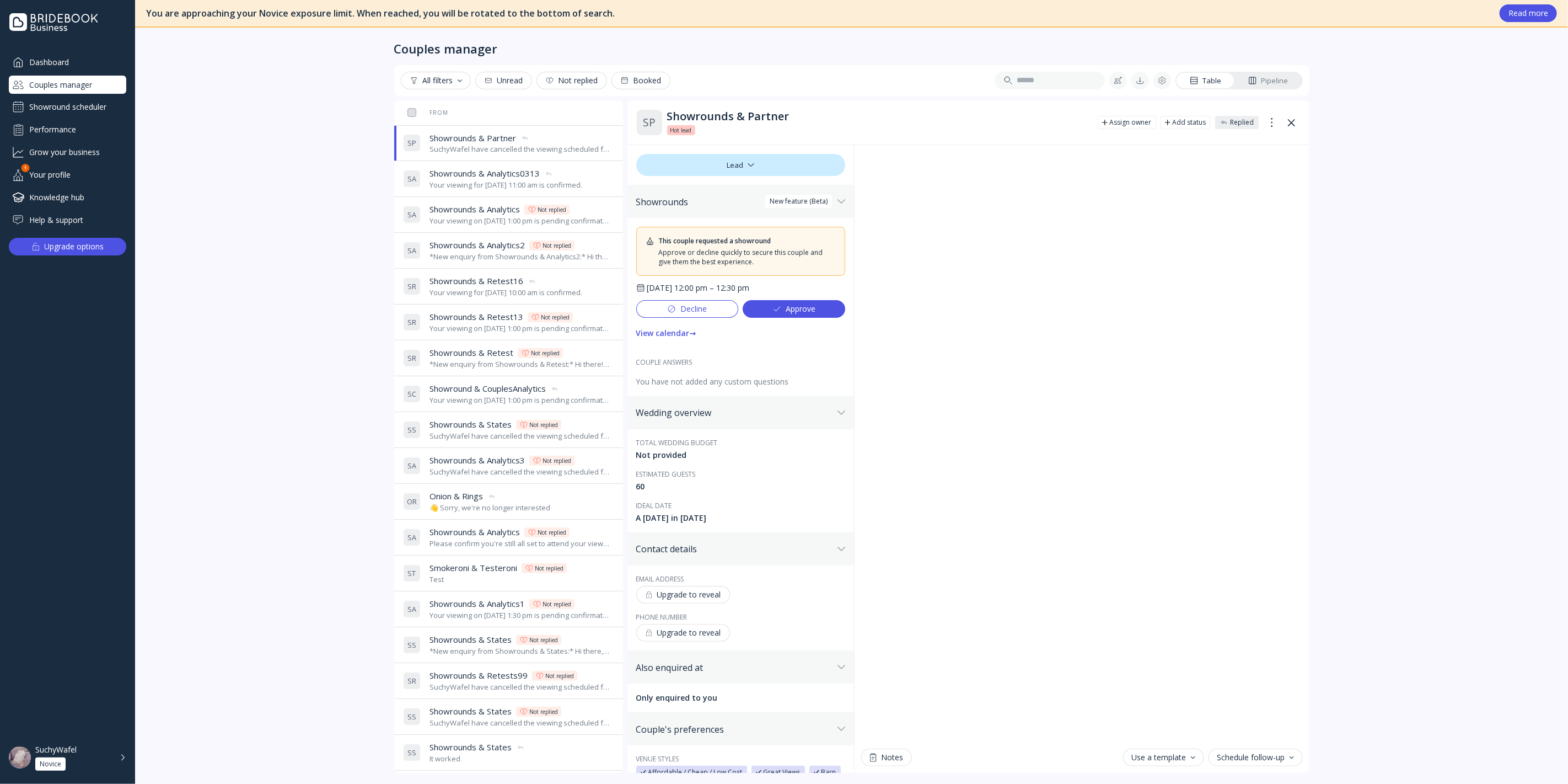
click at [690, 306] on div "Decline" at bounding box center [687, 308] width 40 height 9
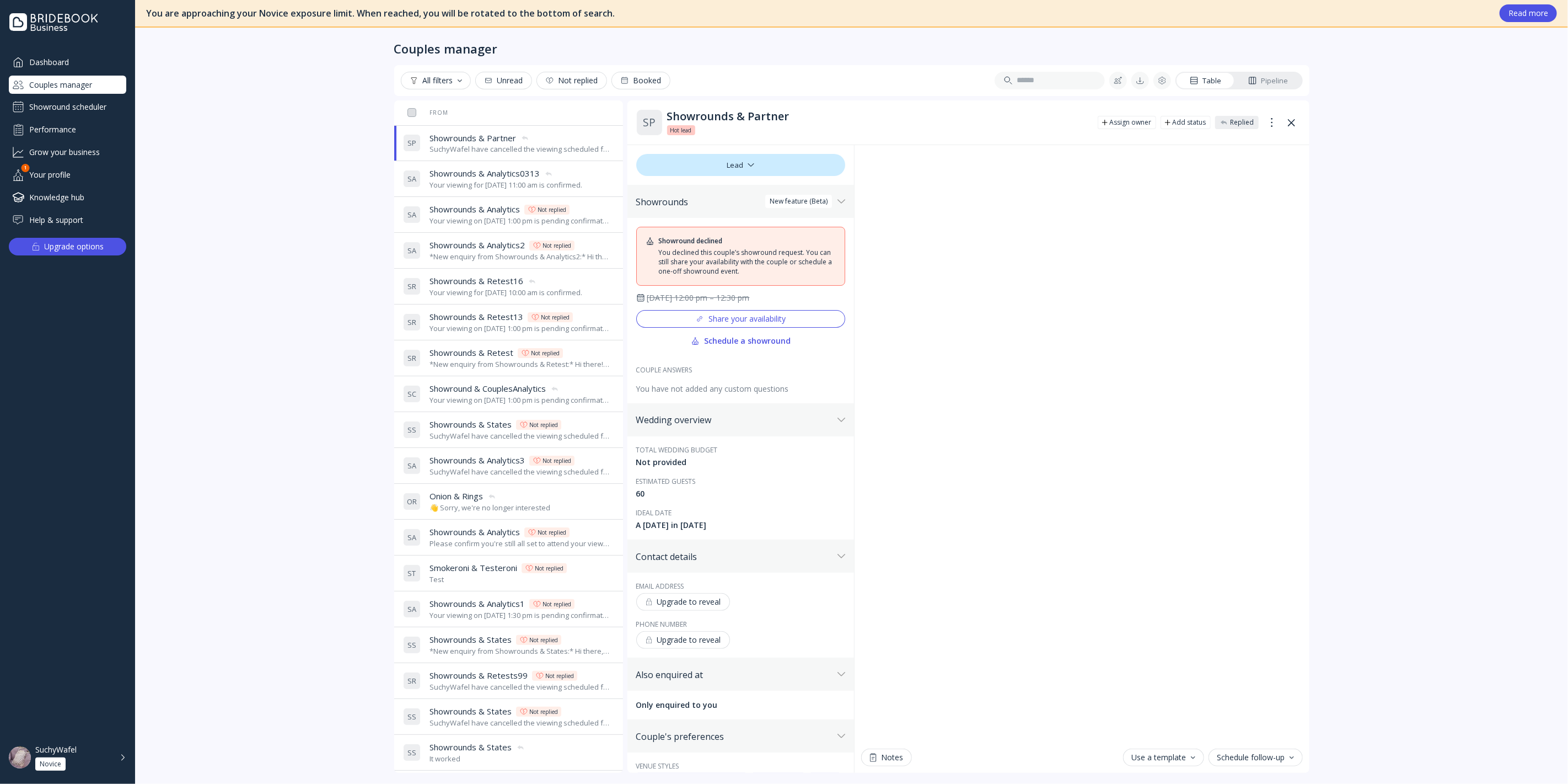
click at [64, 109] on div "Showround scheduler" at bounding box center [67, 107] width 117 height 18
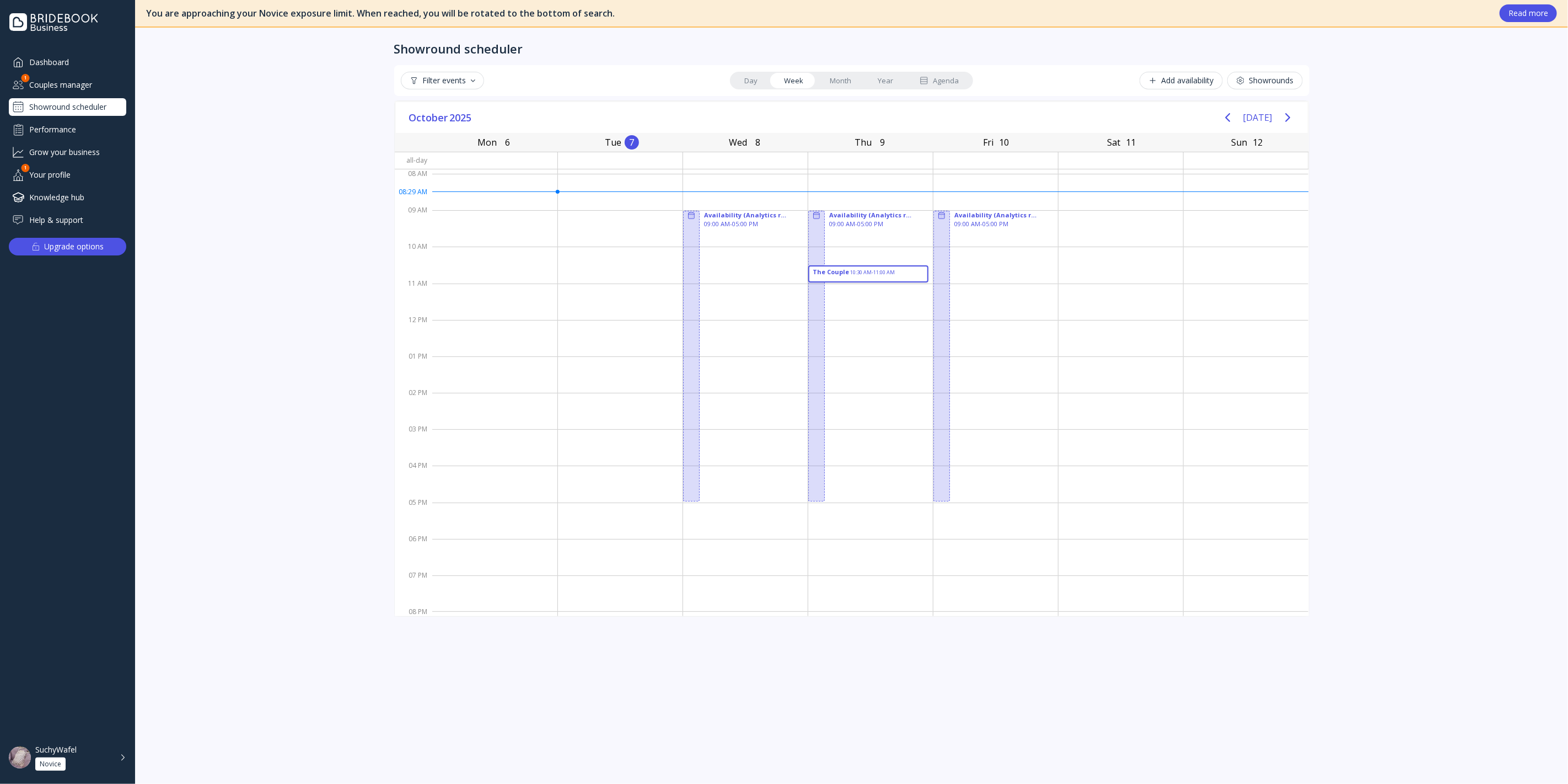
click at [71, 69] on div "Dashboard" at bounding box center [67, 62] width 117 height 18
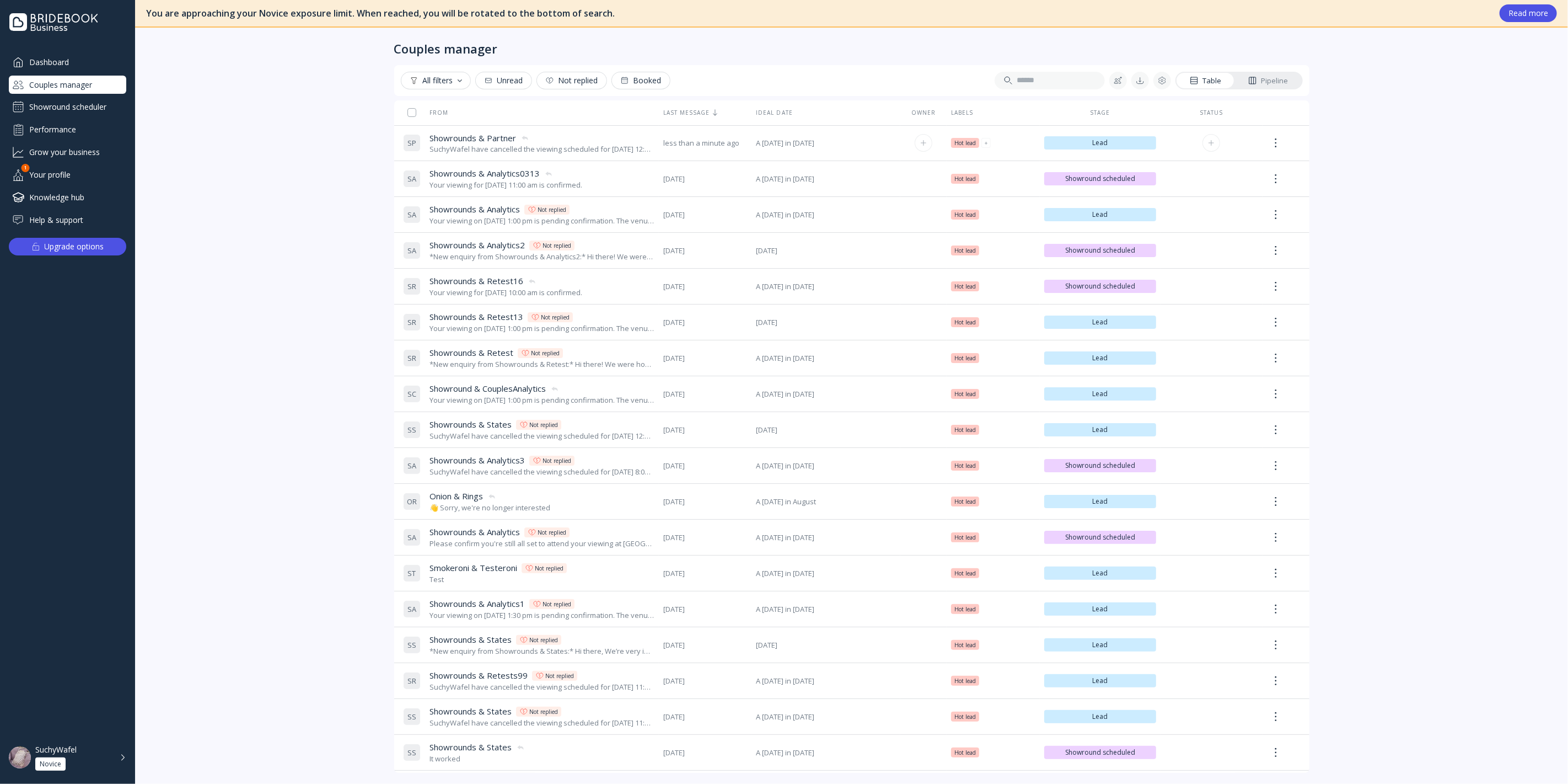
click at [476, 136] on span "Showrounds & Partner" at bounding box center [473, 138] width 87 height 11
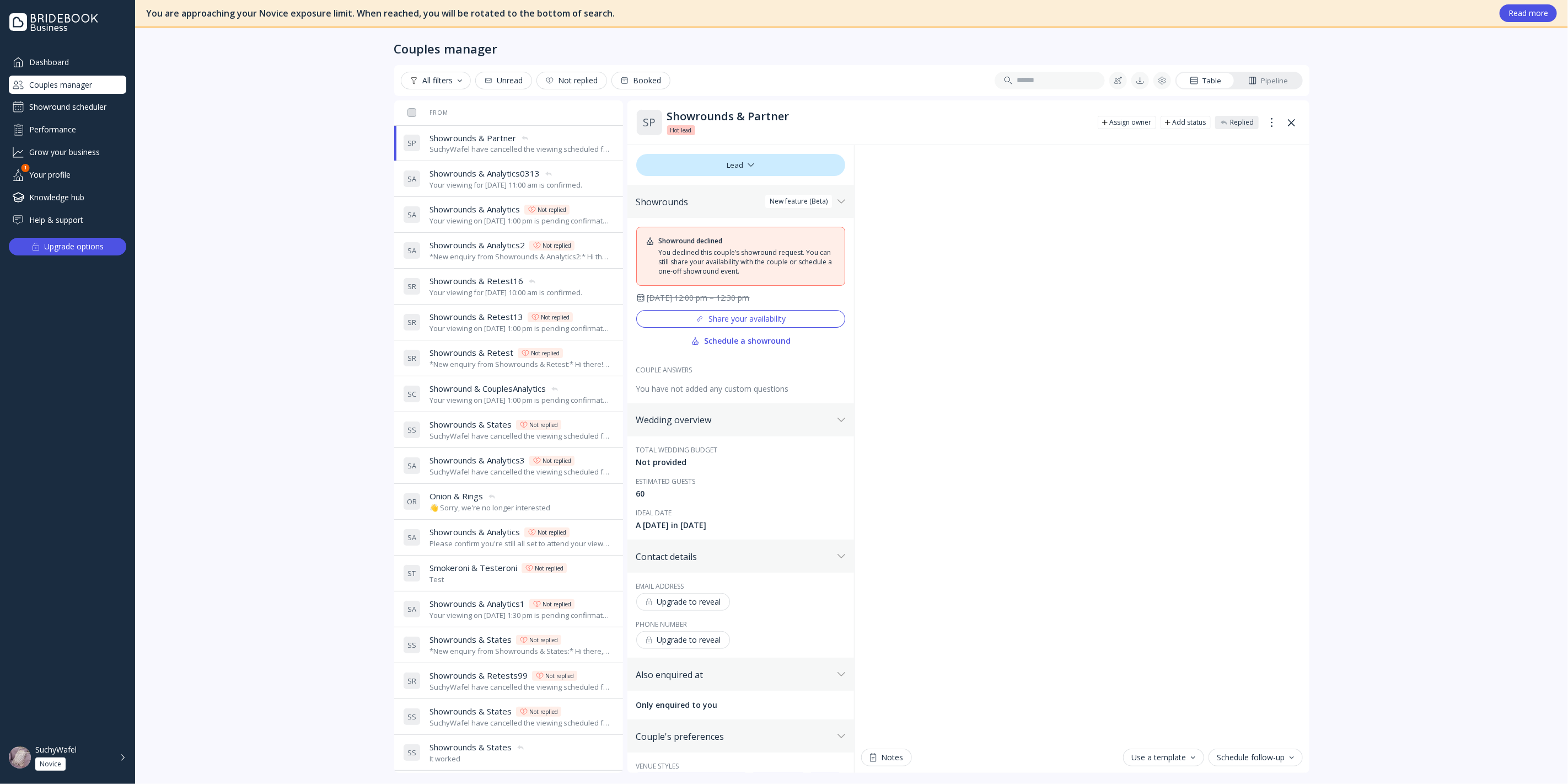
click at [501, 172] on span "Showrounds & Analytics0313" at bounding box center [485, 173] width 110 height 11
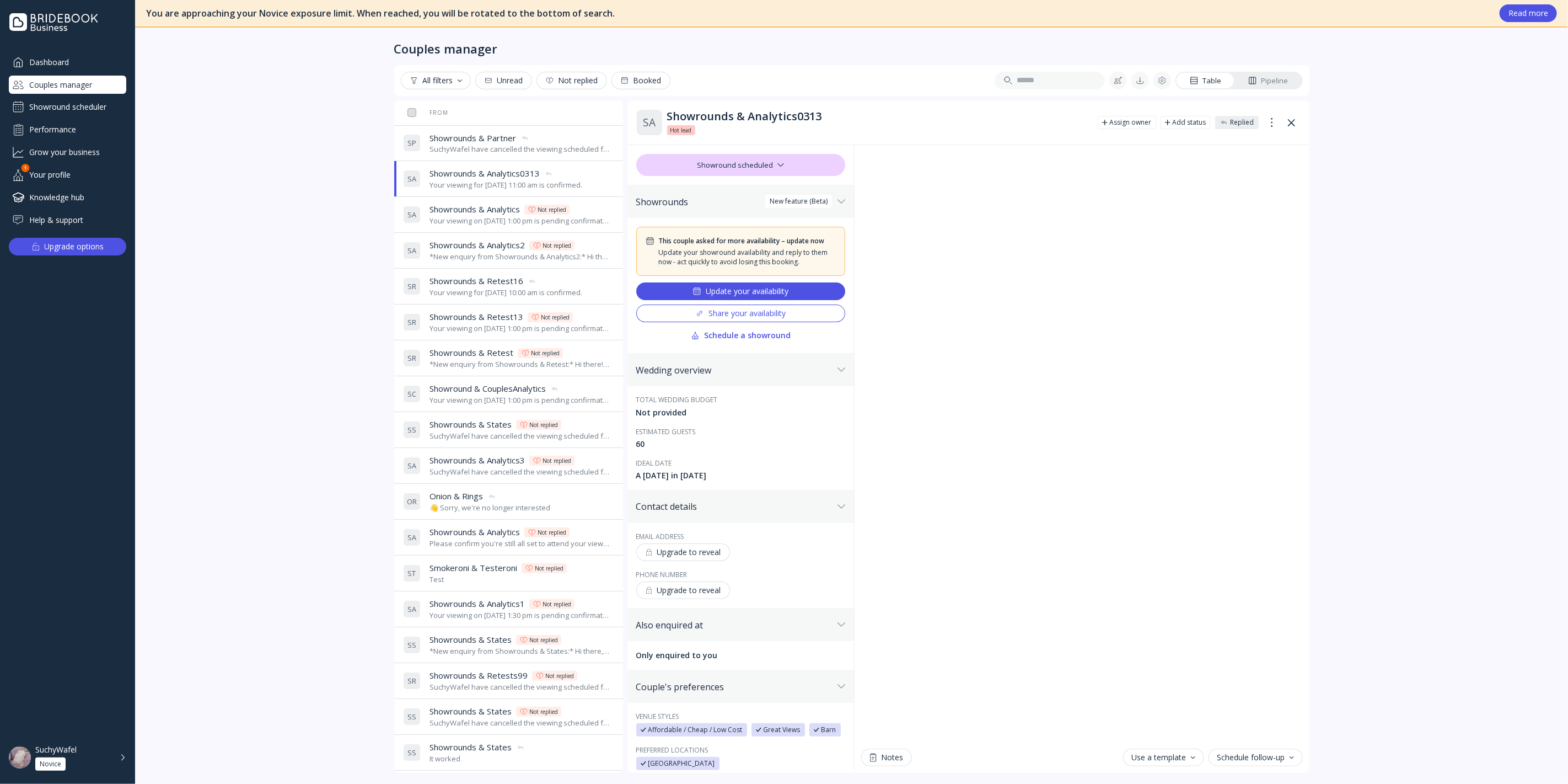
click at [74, 100] on div "Showround scheduler" at bounding box center [67, 107] width 117 height 18
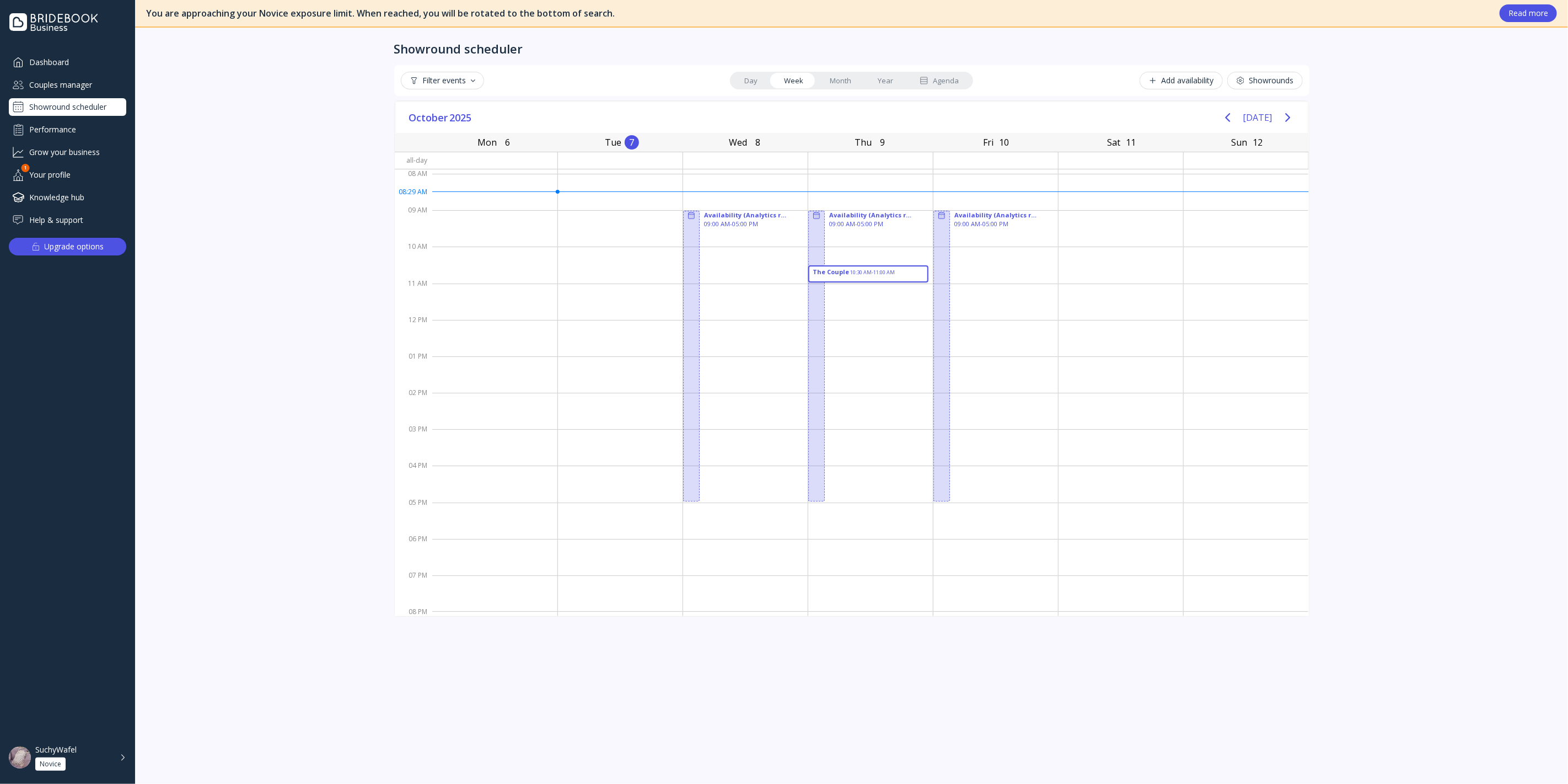
click at [69, 79] on div "Couples manager" at bounding box center [67, 84] width 117 height 18
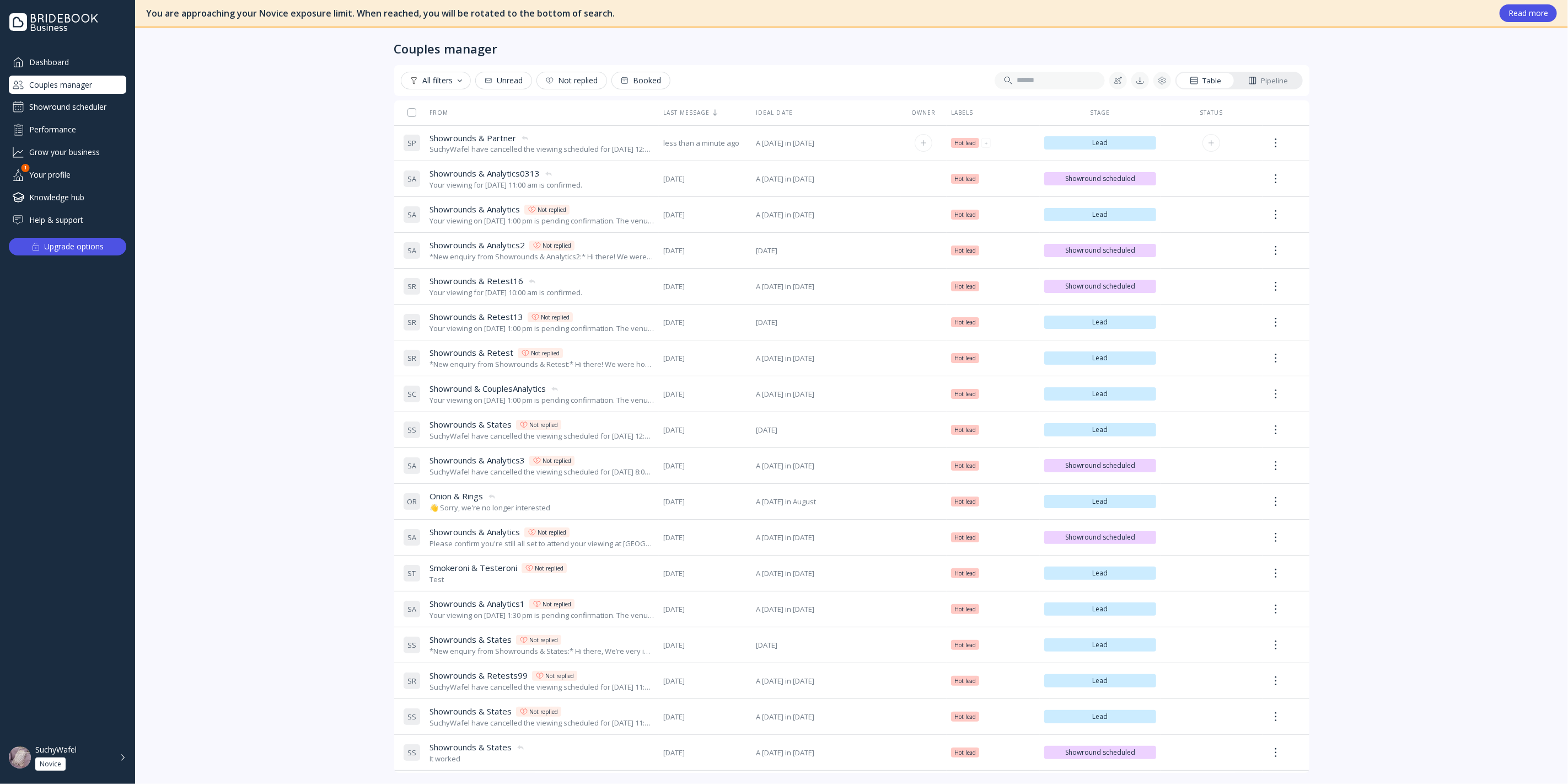
click at [498, 148] on div "SuchyWafel have cancelled the viewing scheduled for [DATE] 12:00 pm." at bounding box center [542, 148] width 225 height 10
